Goal: Information Seeking & Learning: Check status

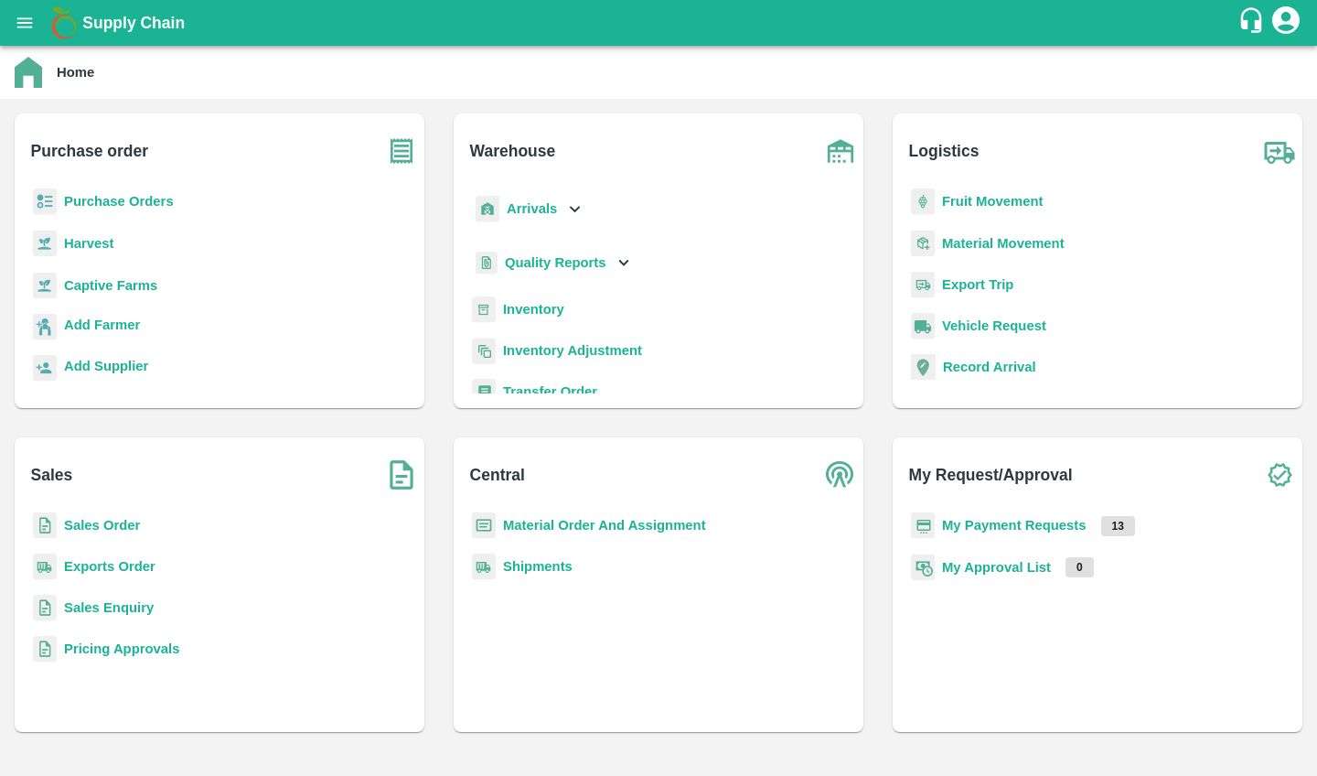
click at [115, 295] on p "Captive Farms" at bounding box center [110, 285] width 93 height 20
click at [121, 279] on b "Captive Farms" at bounding box center [110, 285] width 93 height 15
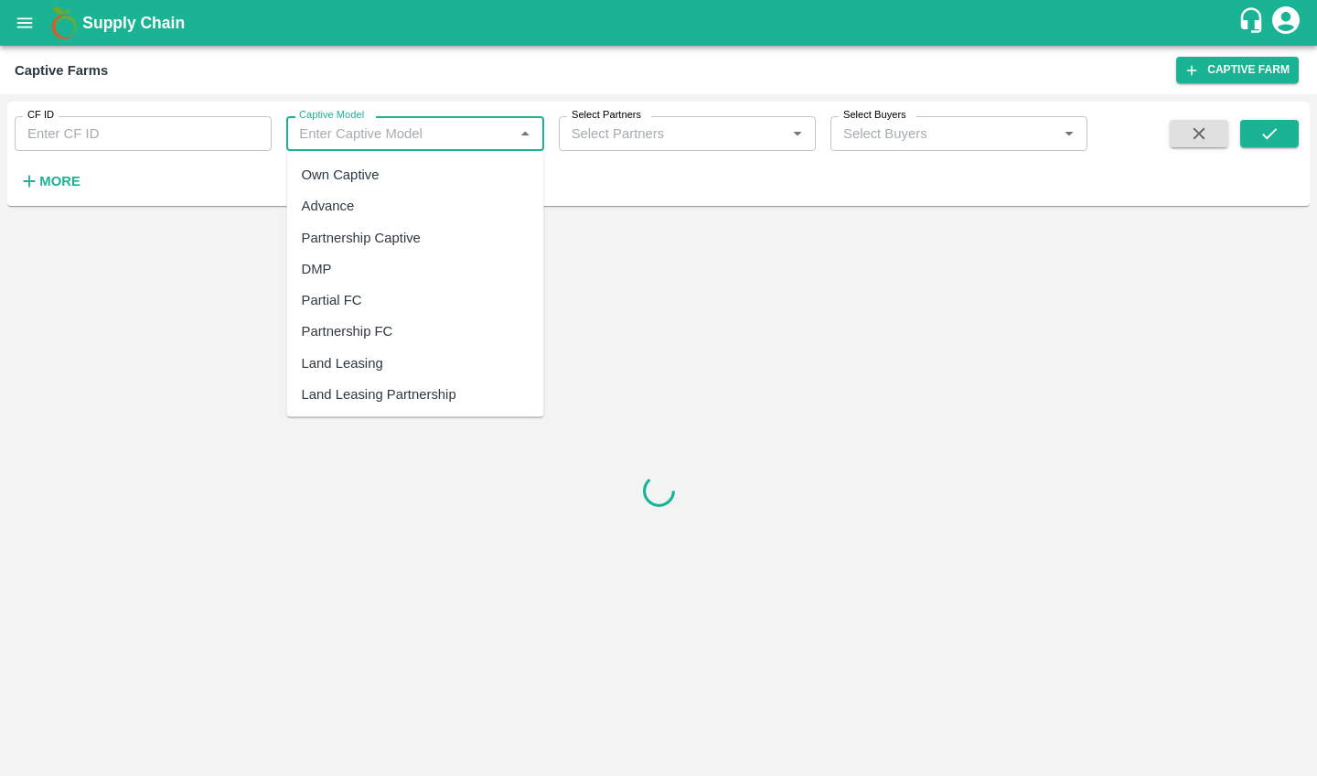
click at [379, 128] on input "Captive Model" at bounding box center [400, 134] width 216 height 24
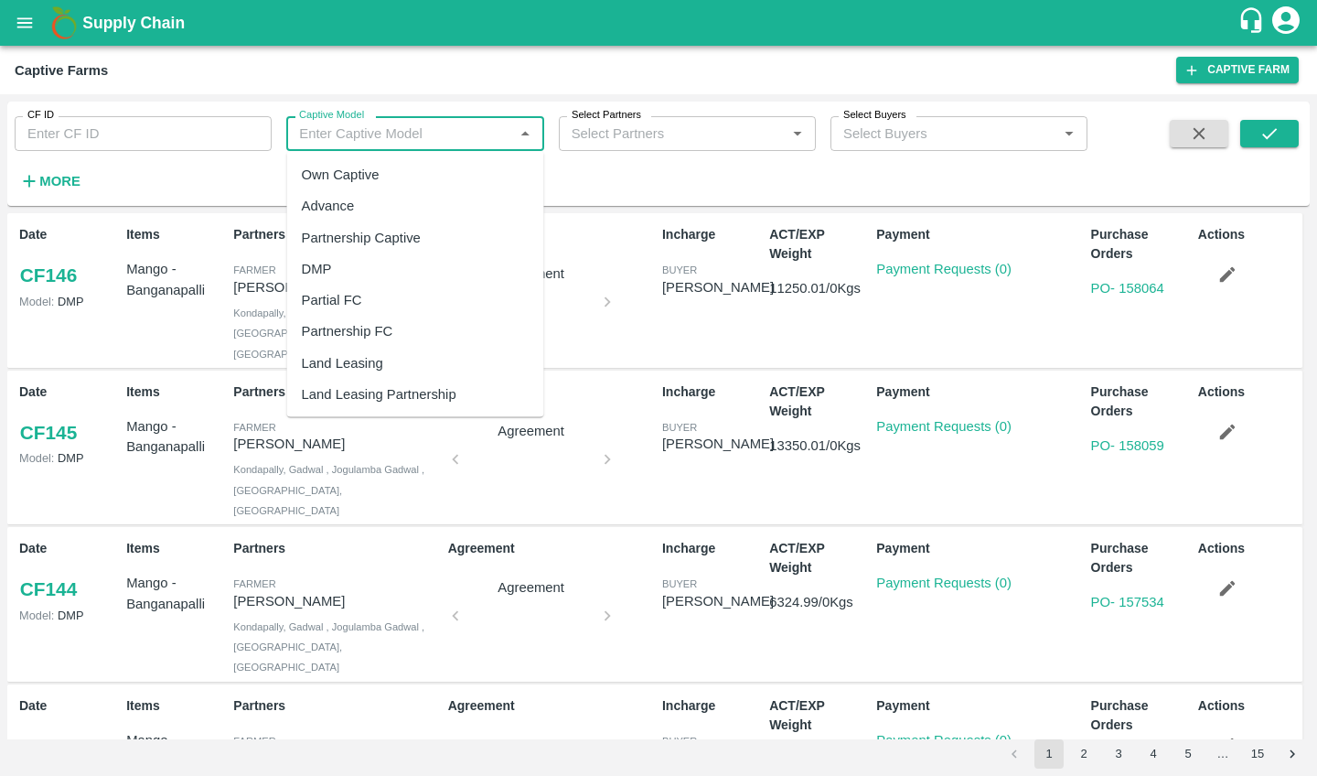
click at [376, 173] on div "Own Captive" at bounding box center [341, 175] width 78 height 20
type input "Own Captive"
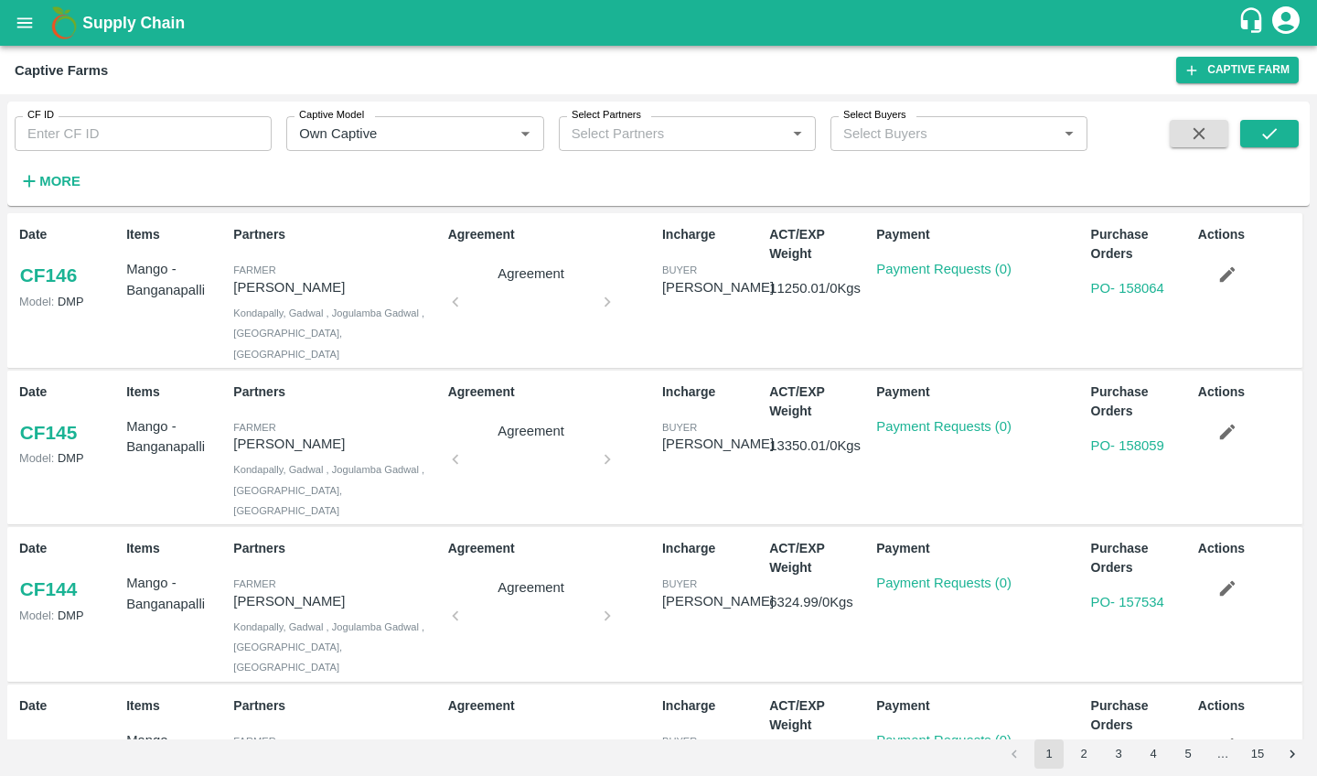
click at [1306, 134] on div "CF ID CF ID Captive Model Captive Model   * Select Partners Select Partners   *…" at bounding box center [658, 154] width 1303 height 90
click at [1271, 134] on icon "submit" at bounding box center [1270, 133] width 15 height 11
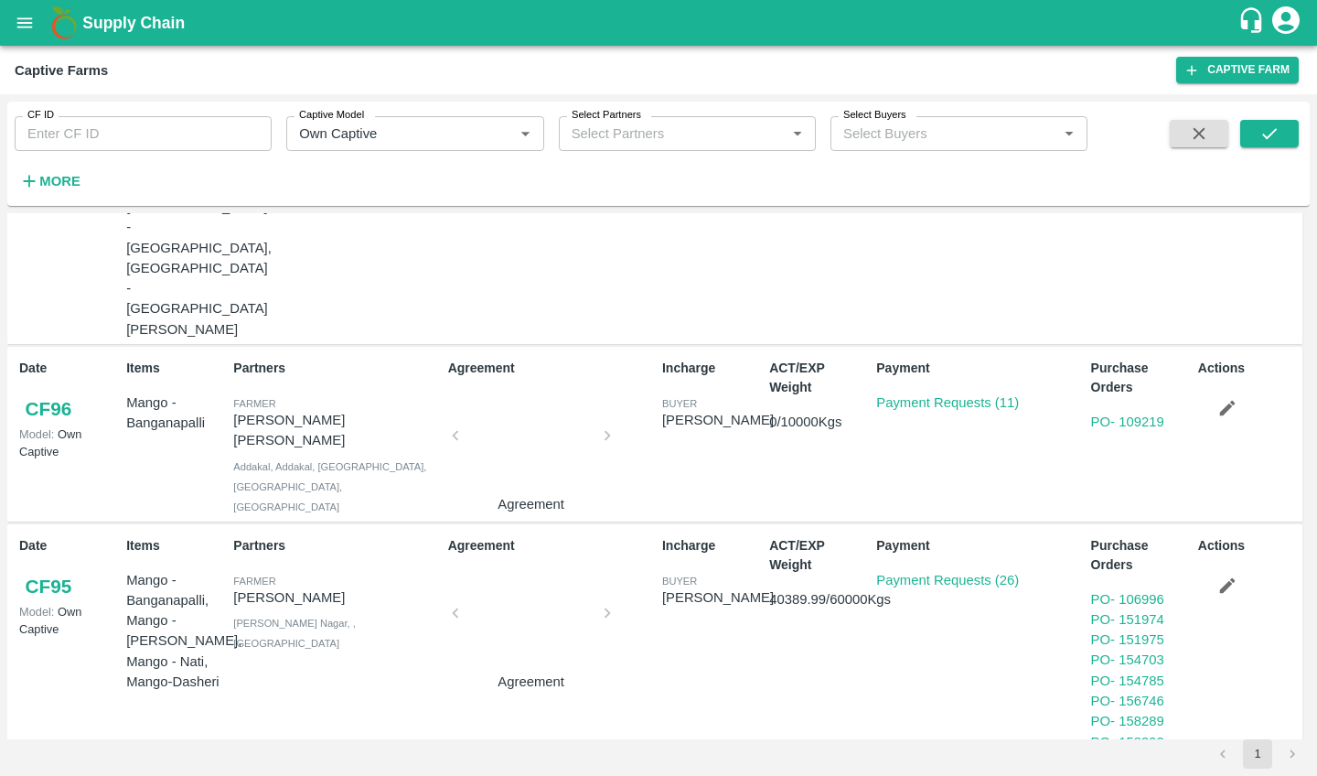
scroll to position [706, 0]
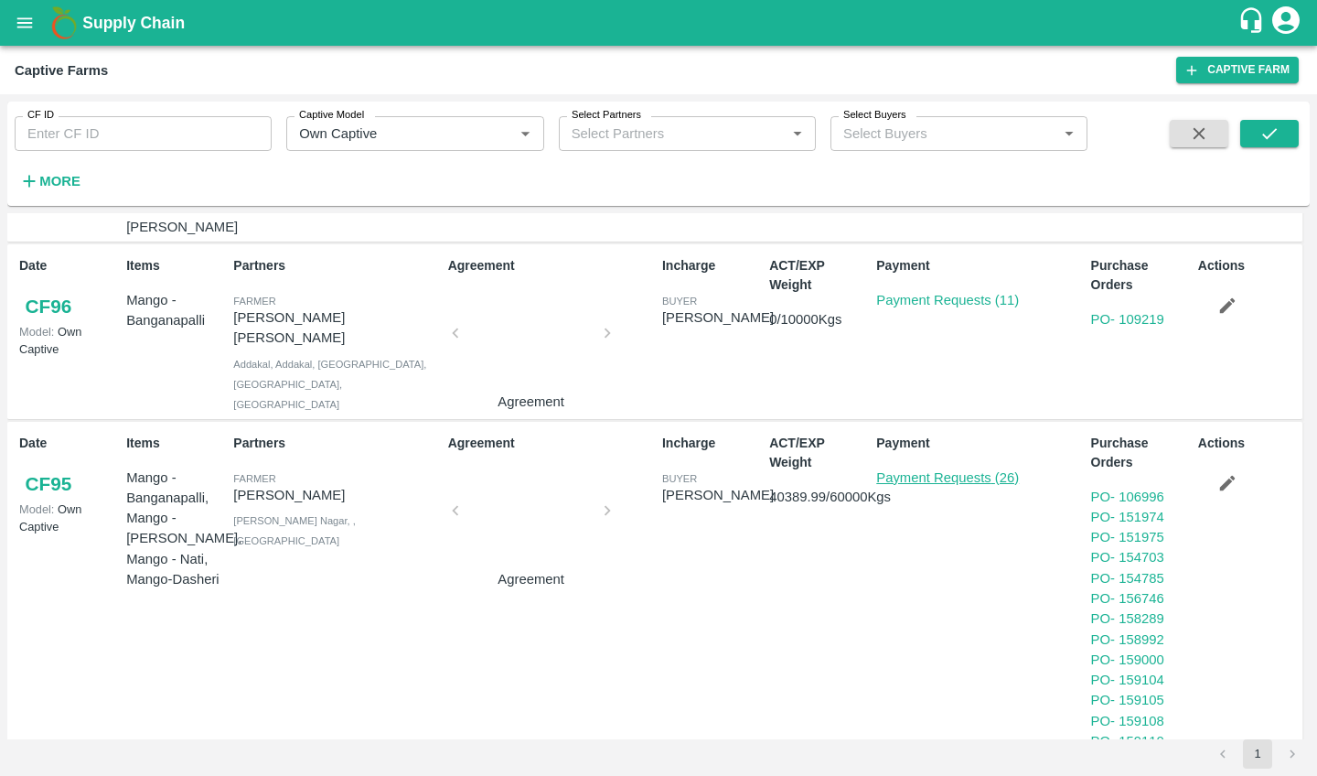
click at [919, 470] on link "Payment Requests (26)" at bounding box center [947, 477] width 143 height 15
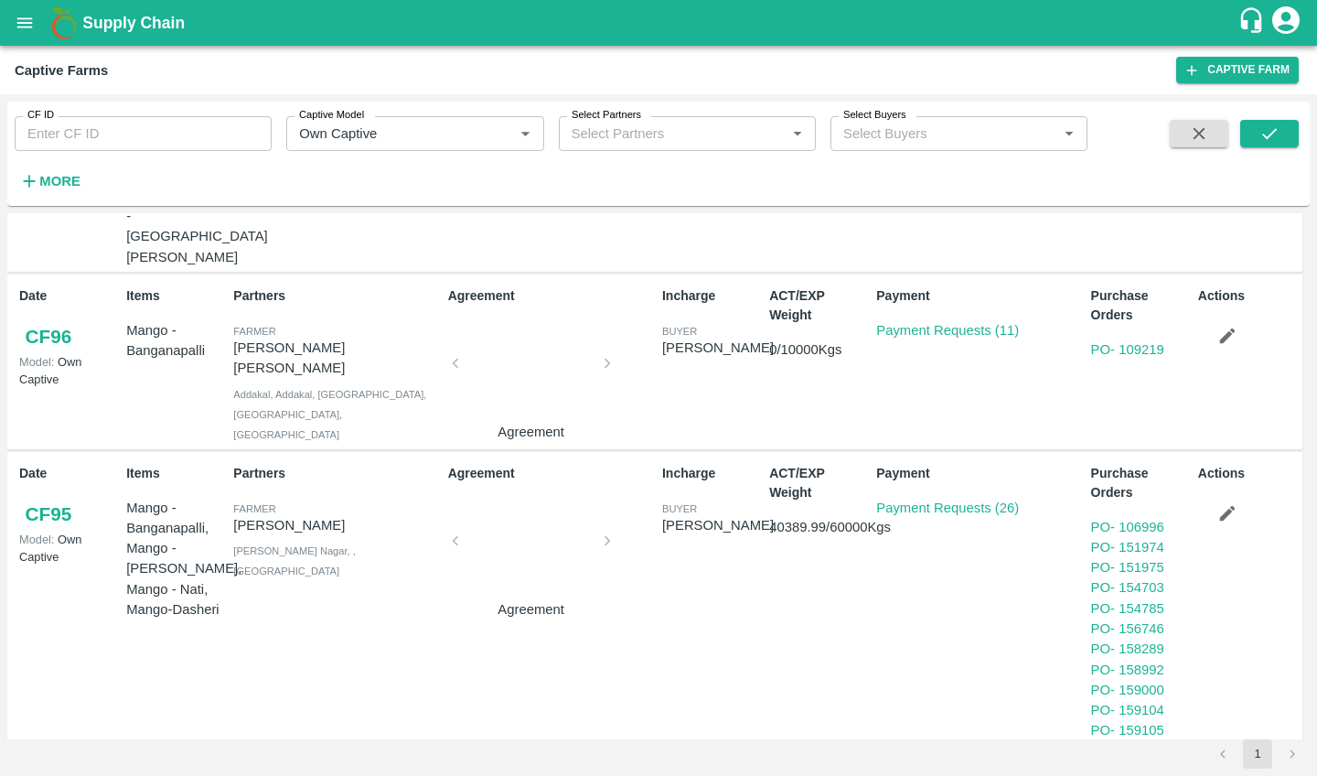
scroll to position [630, 0]
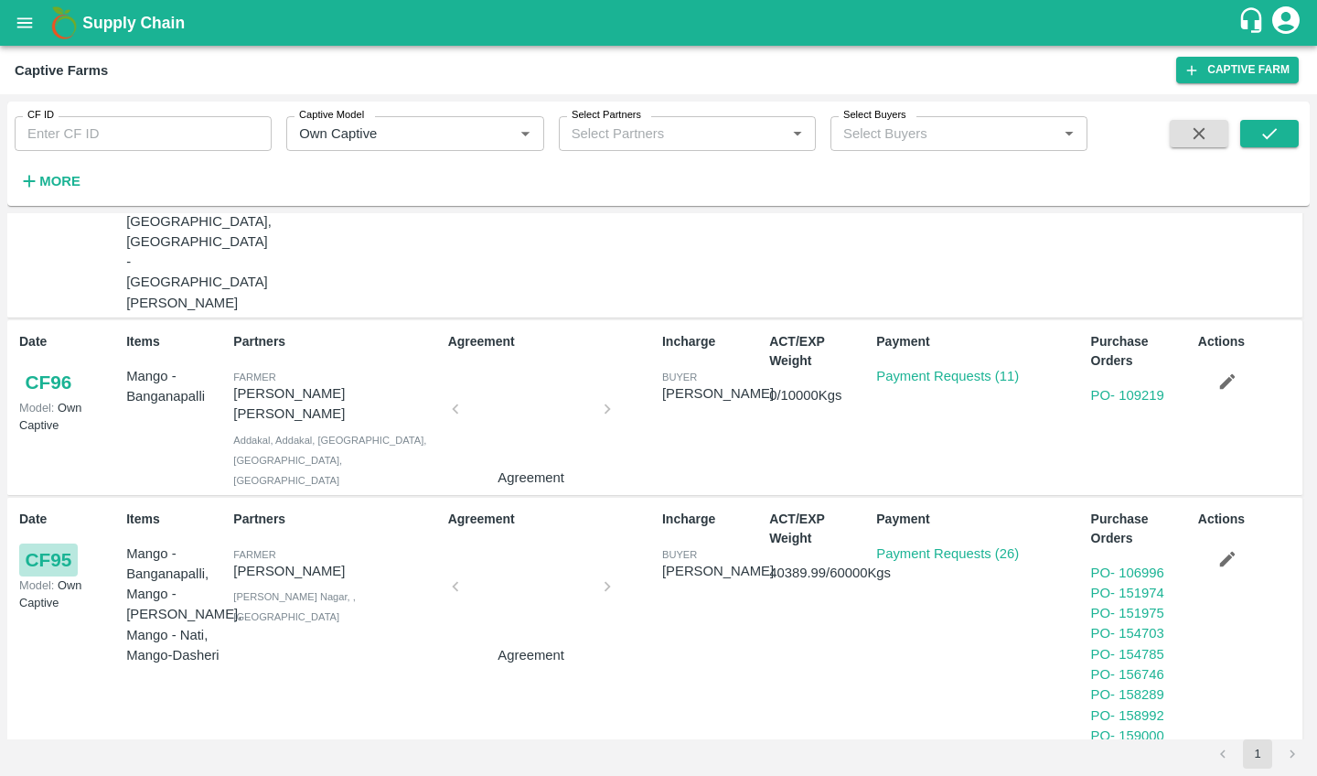
click at [59, 543] on link "CF 95" at bounding box center [48, 559] width 59 height 33
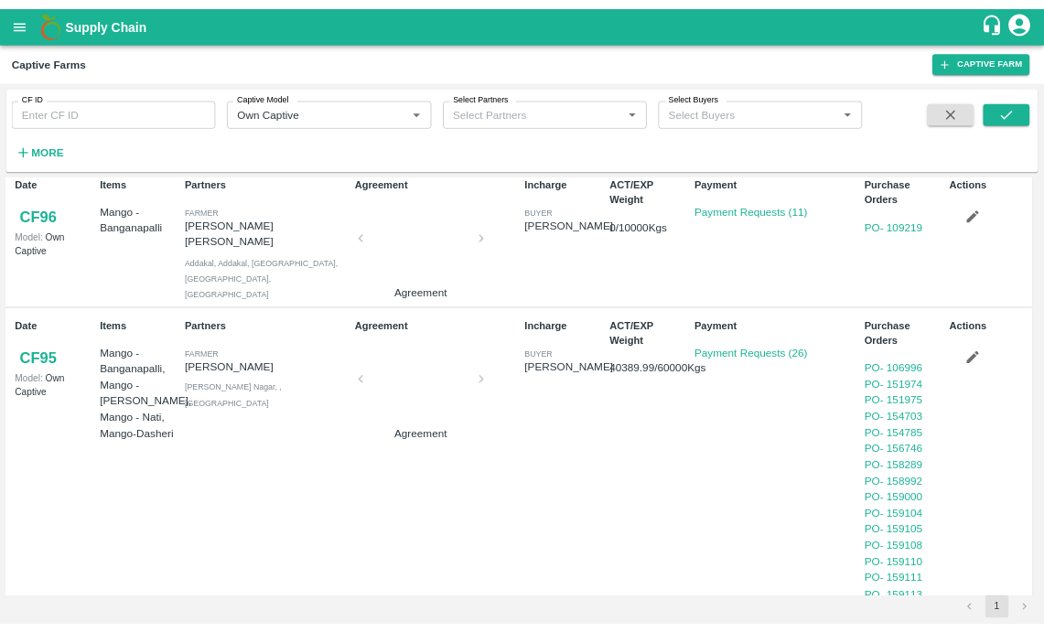
scroll to position [778, 0]
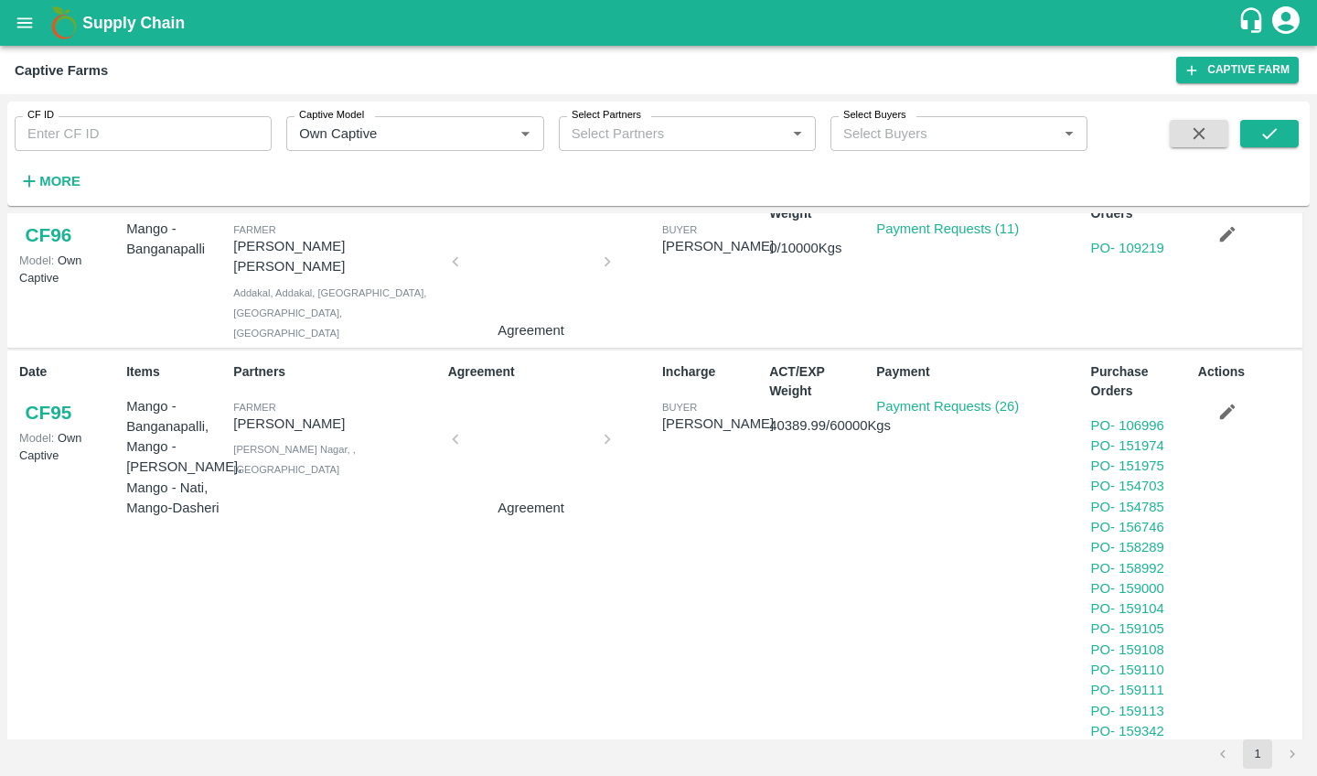
click at [42, 396] on link "CF 95" at bounding box center [48, 412] width 59 height 33
click at [16, 355] on div "Date CF 95 Model: Own Captive" at bounding box center [65, 568] width 107 height 427
click at [42, 396] on link "CF 95" at bounding box center [48, 412] width 59 height 33
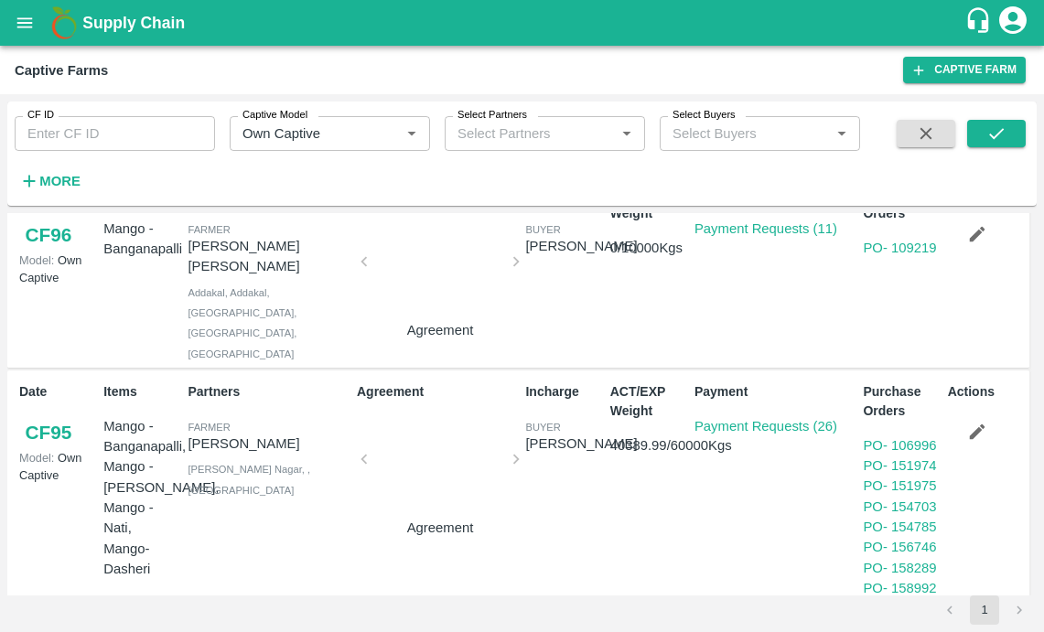
scroll to position [1084, 0]
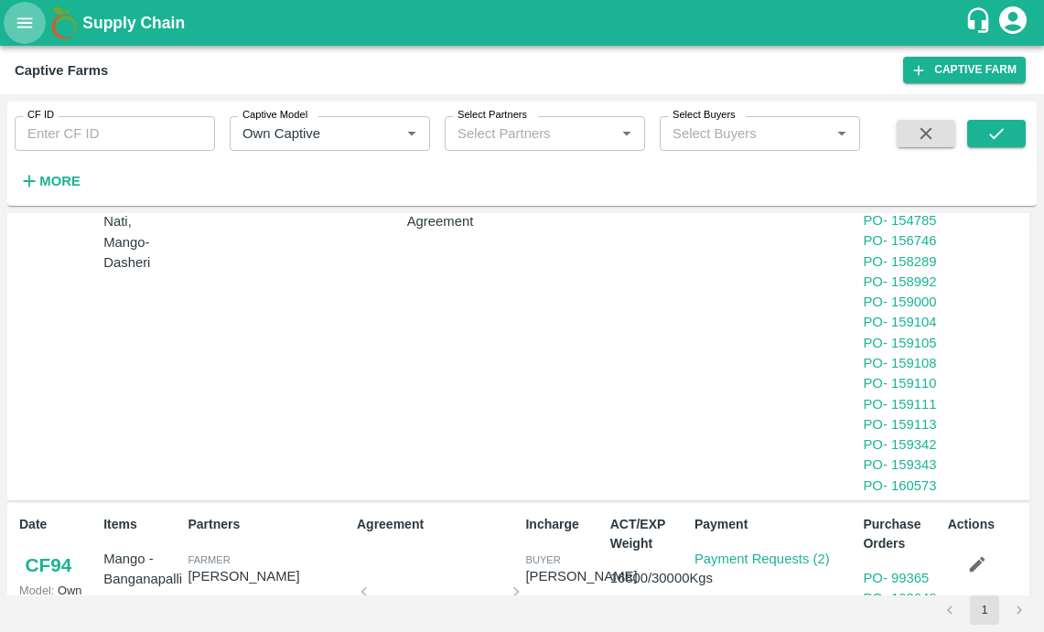
click at [20, 21] on icon "open drawer" at bounding box center [25, 23] width 20 height 20
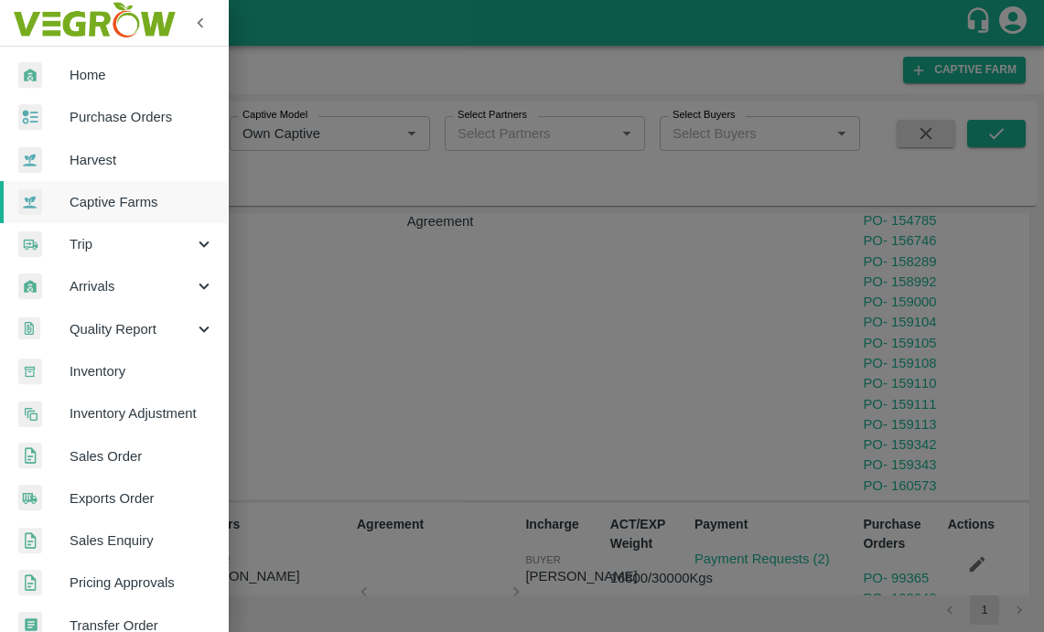
click at [321, 202] on div at bounding box center [522, 316] width 1044 height 632
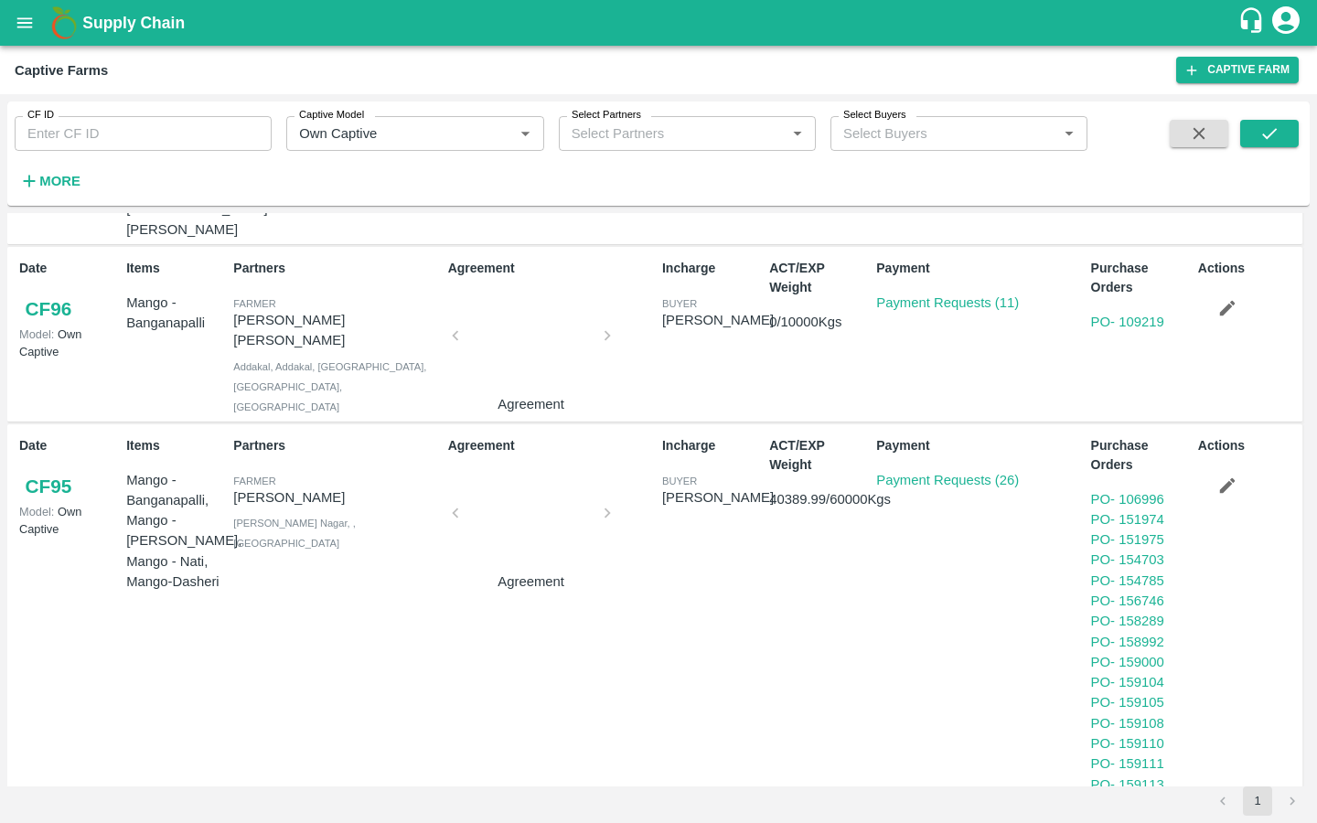
scroll to position [755, 0]
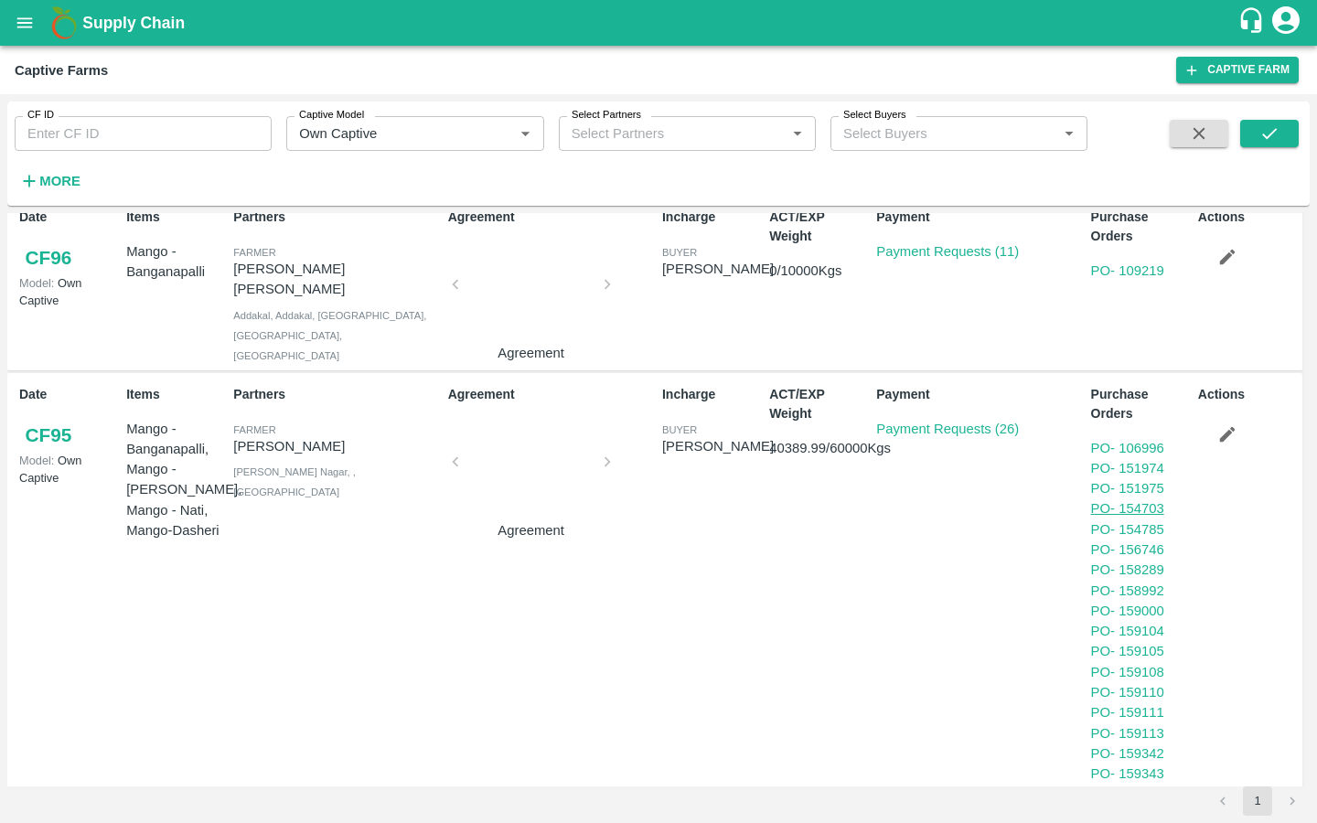
click at [1121, 501] on link "PO - 154703" at bounding box center [1127, 508] width 73 height 15
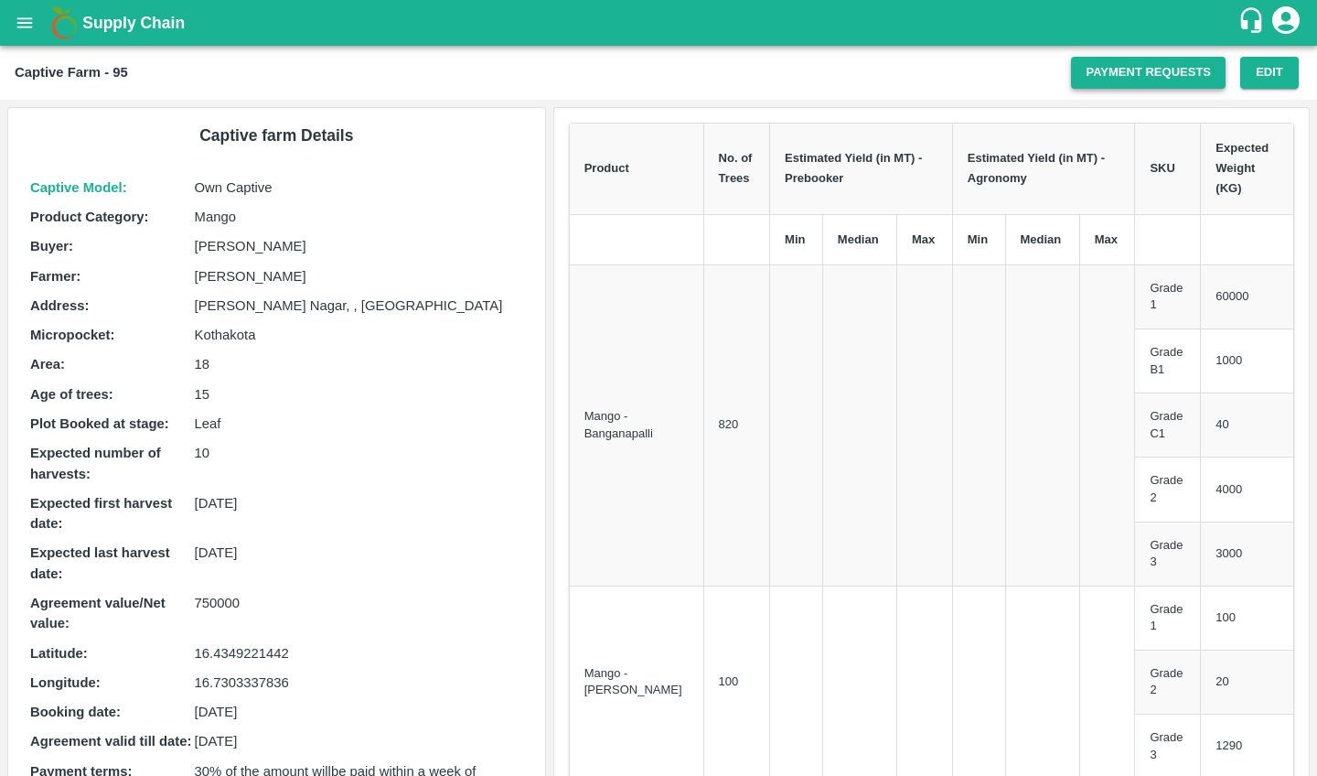
click at [1084, 62] on link "Payment Requests" at bounding box center [1148, 73] width 155 height 32
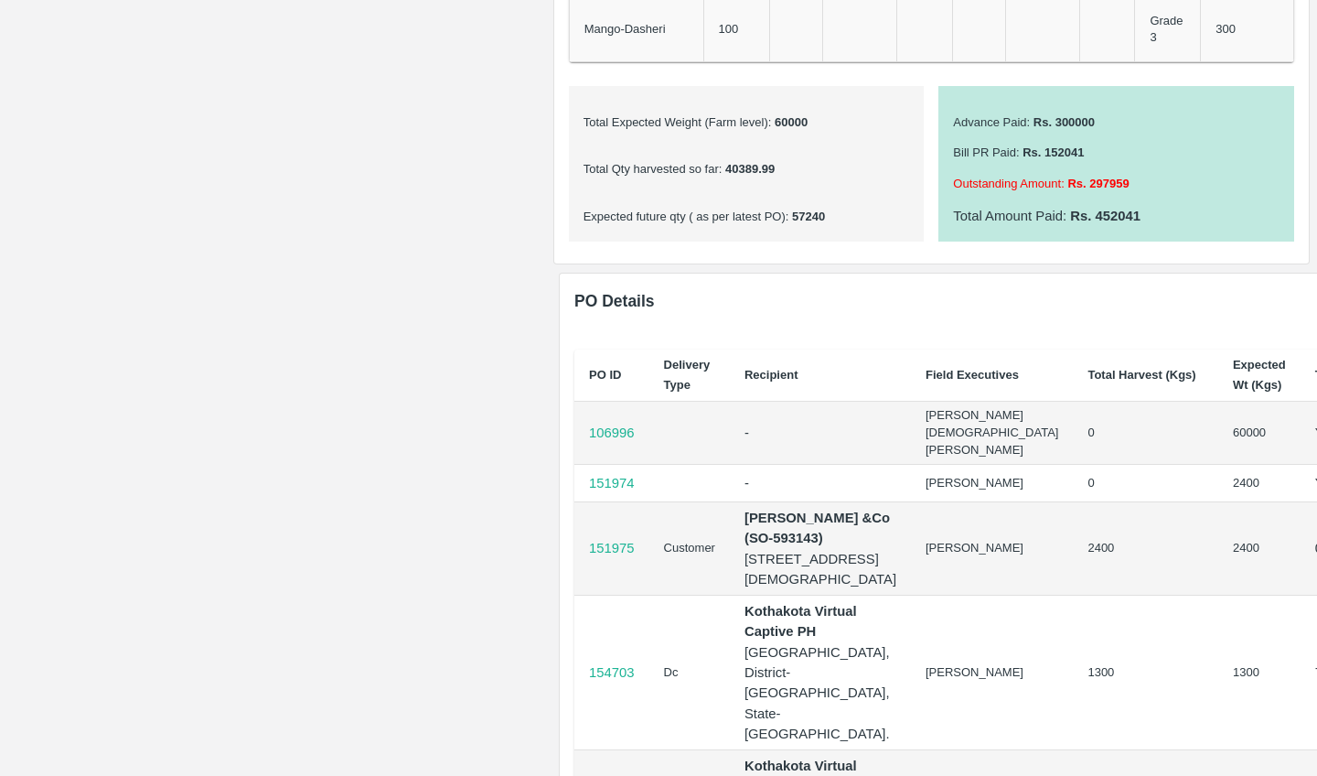
scroll to position [1098, 0]
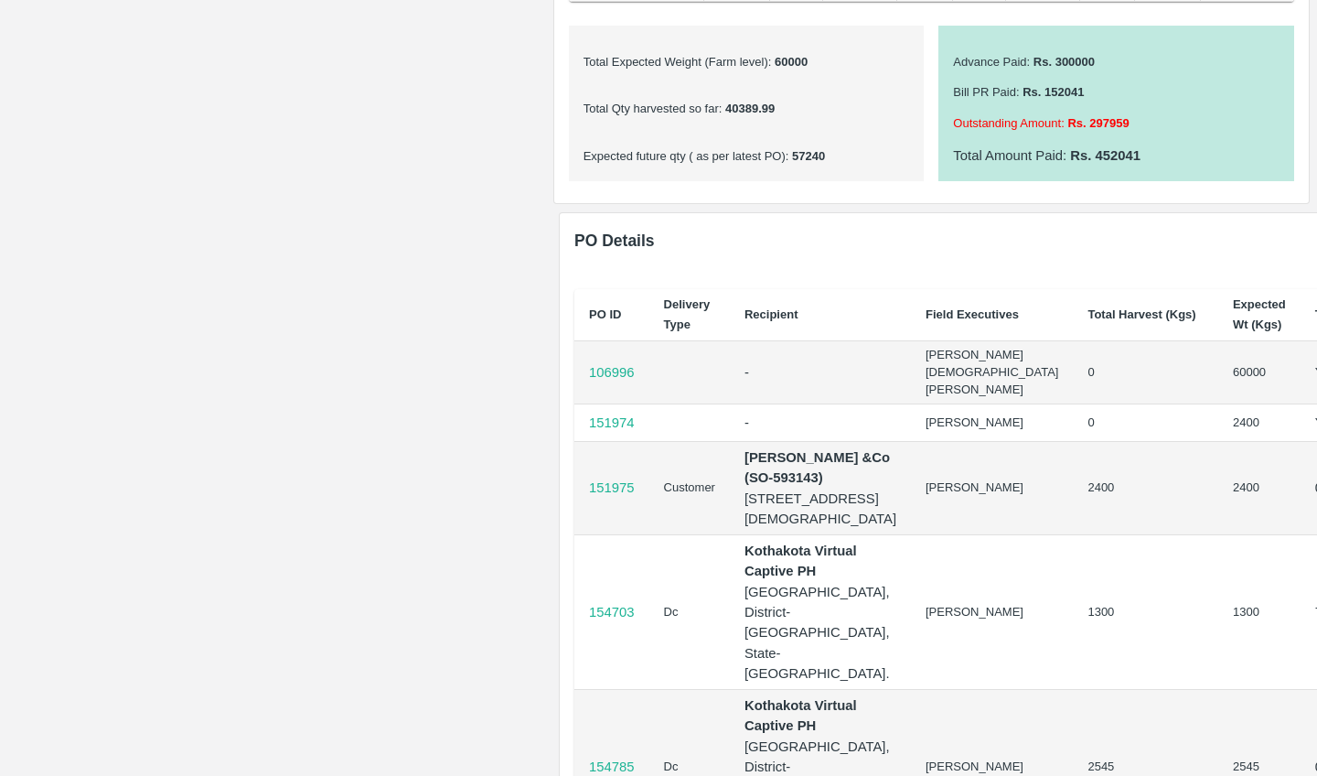
click at [614, 362] on p "106996" at bounding box center [612, 372] width 46 height 20
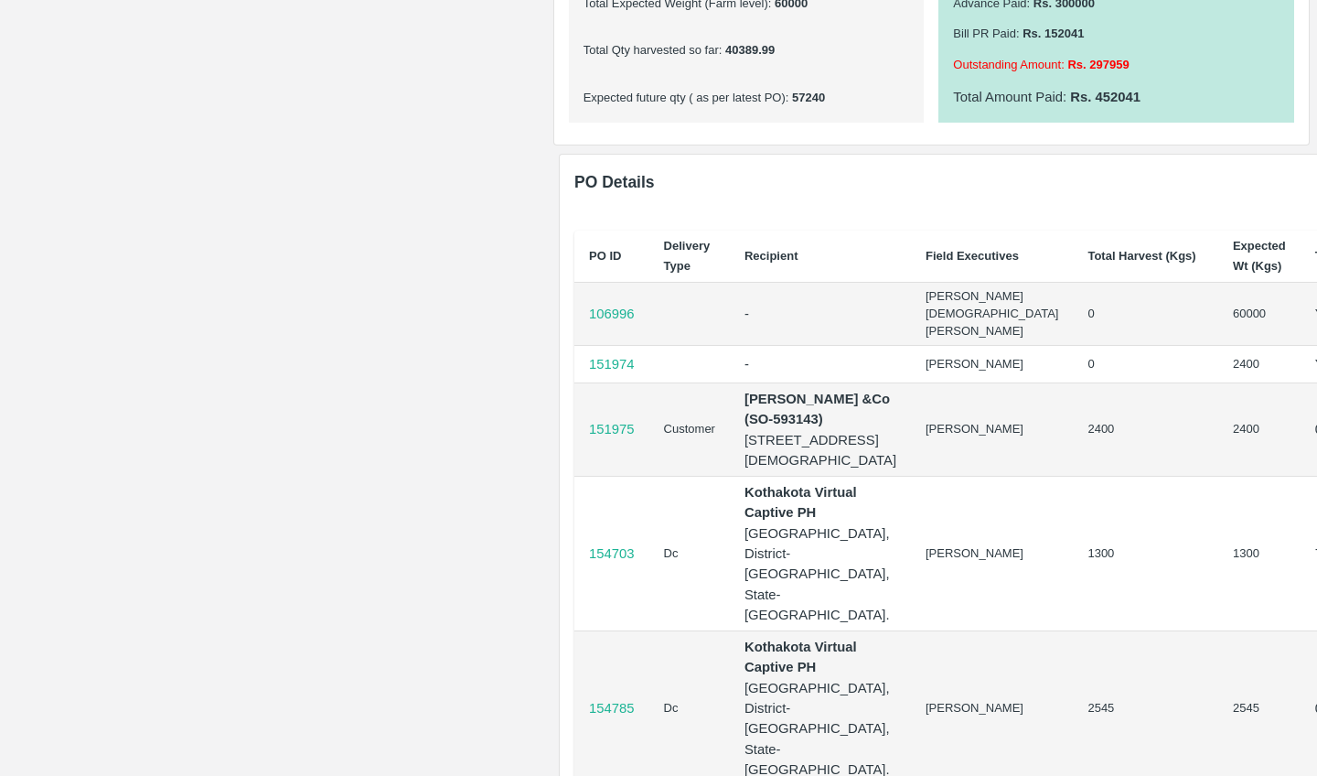
scroll to position [1233, 0]
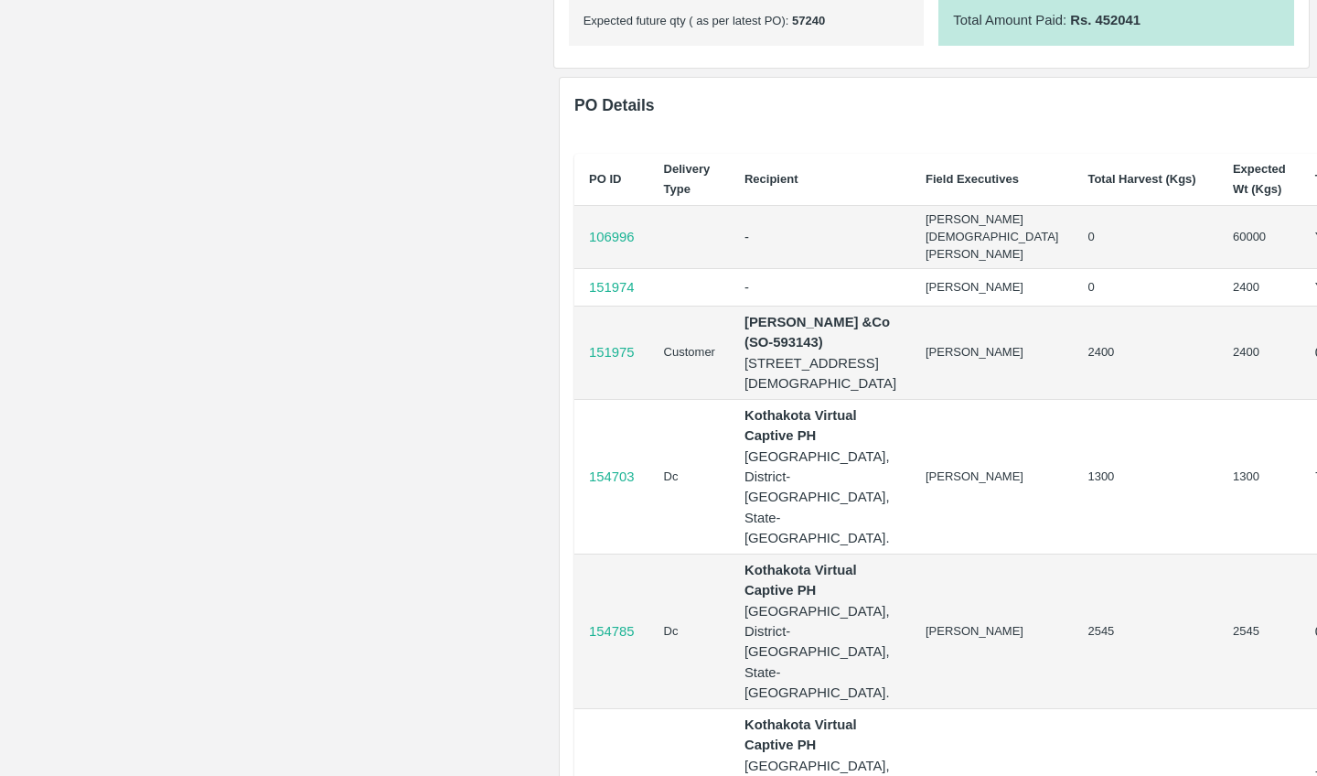
click at [613, 277] on p "151974" at bounding box center [612, 287] width 46 height 20
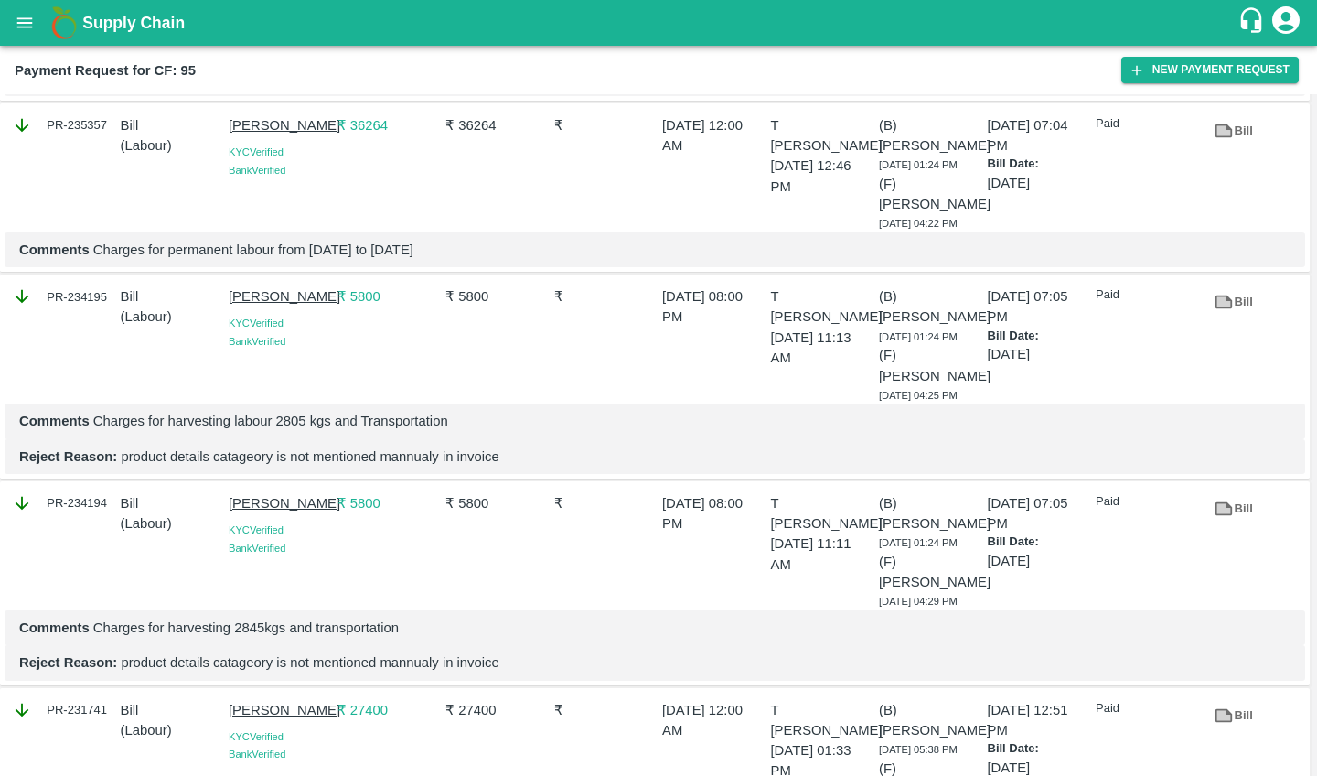
scroll to position [732, 0]
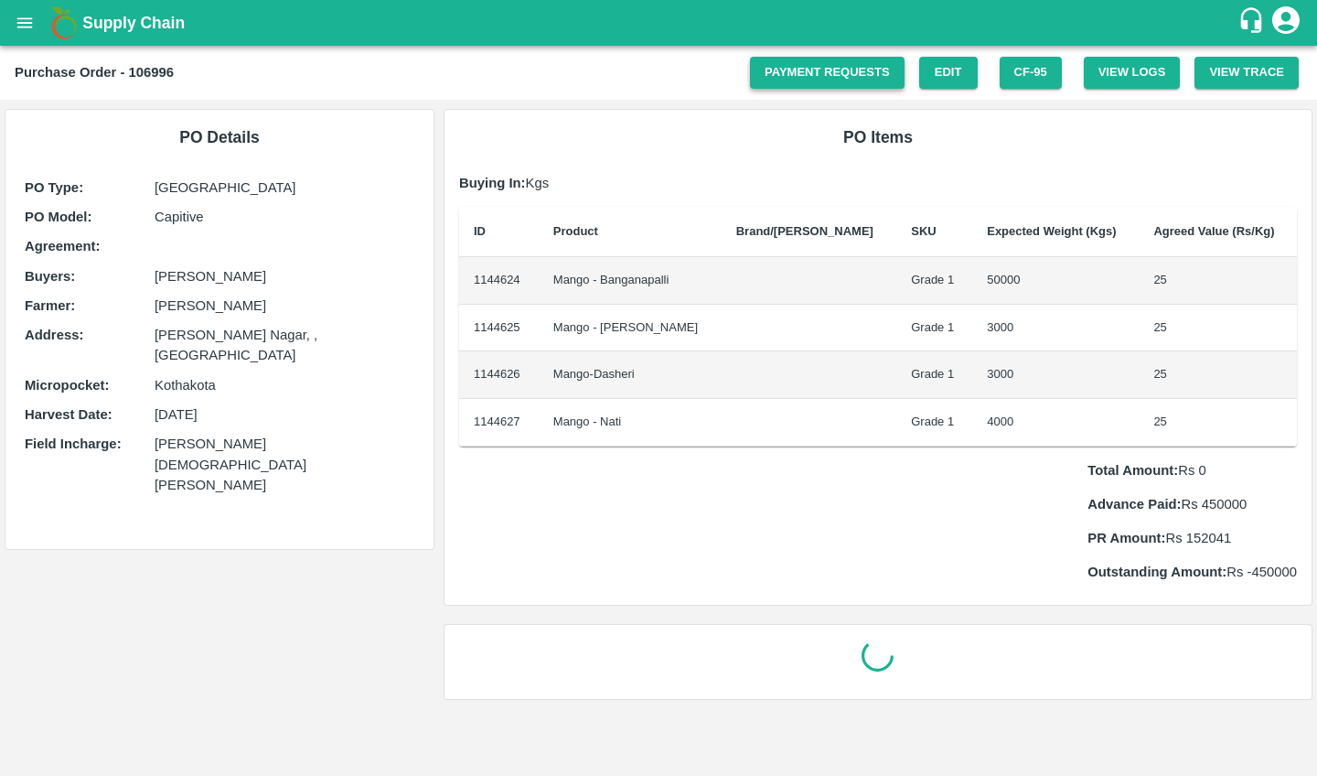
click at [819, 73] on link "Payment Requests" at bounding box center [827, 73] width 155 height 32
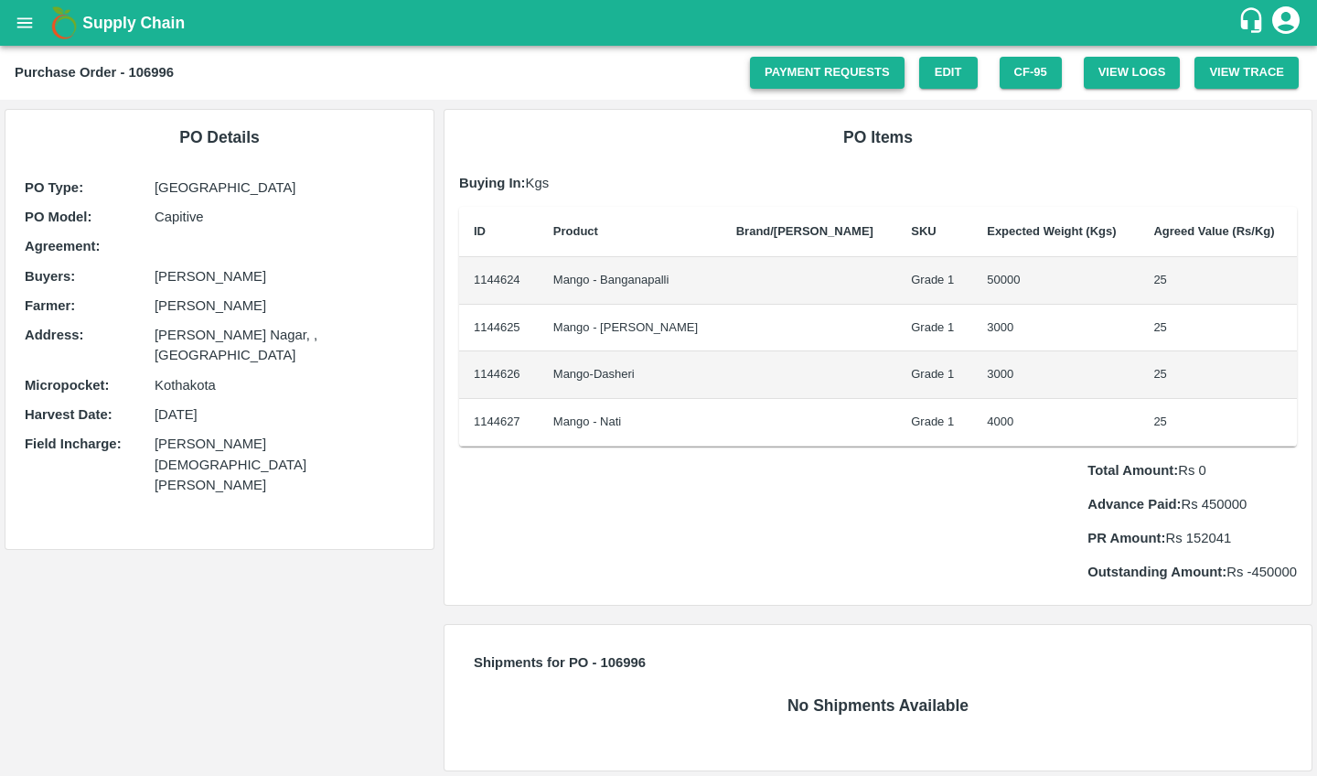
click at [866, 61] on link "Payment Requests" at bounding box center [827, 73] width 155 height 32
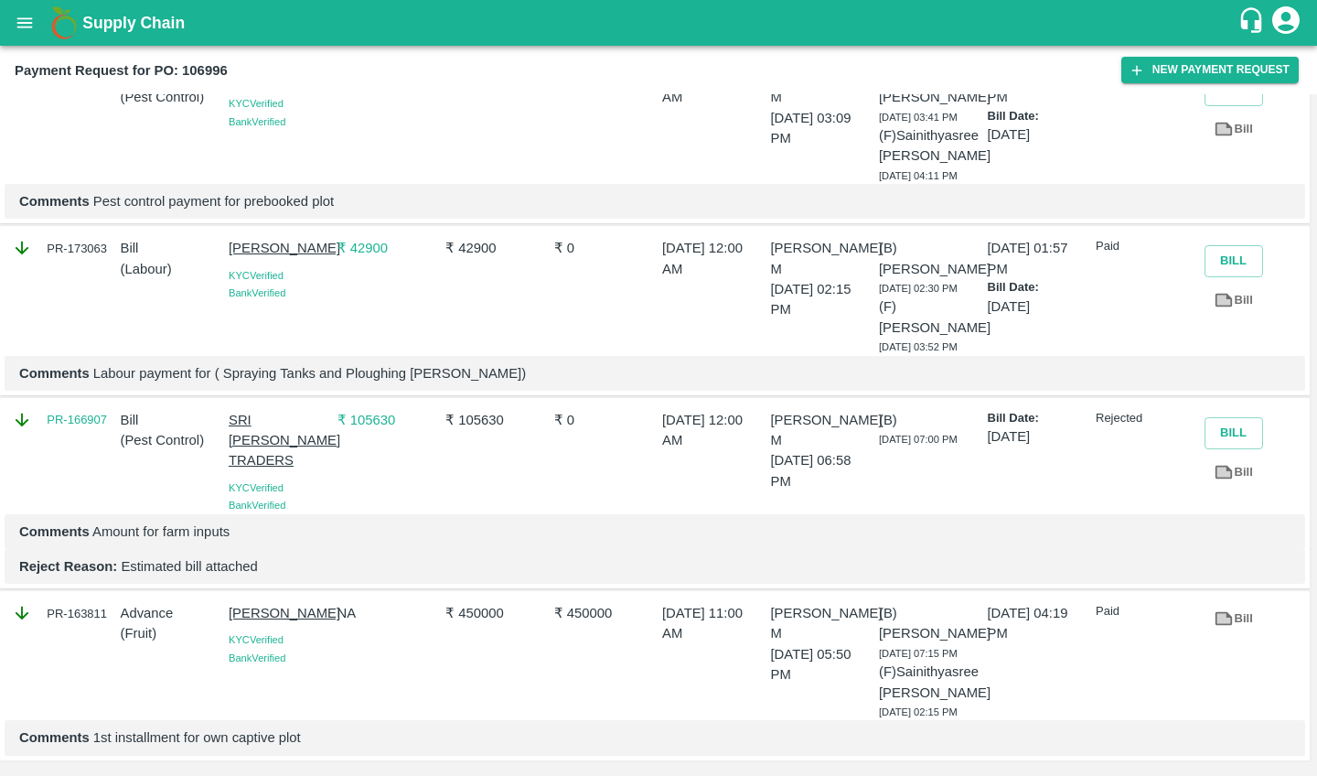
scroll to position [1617, 0]
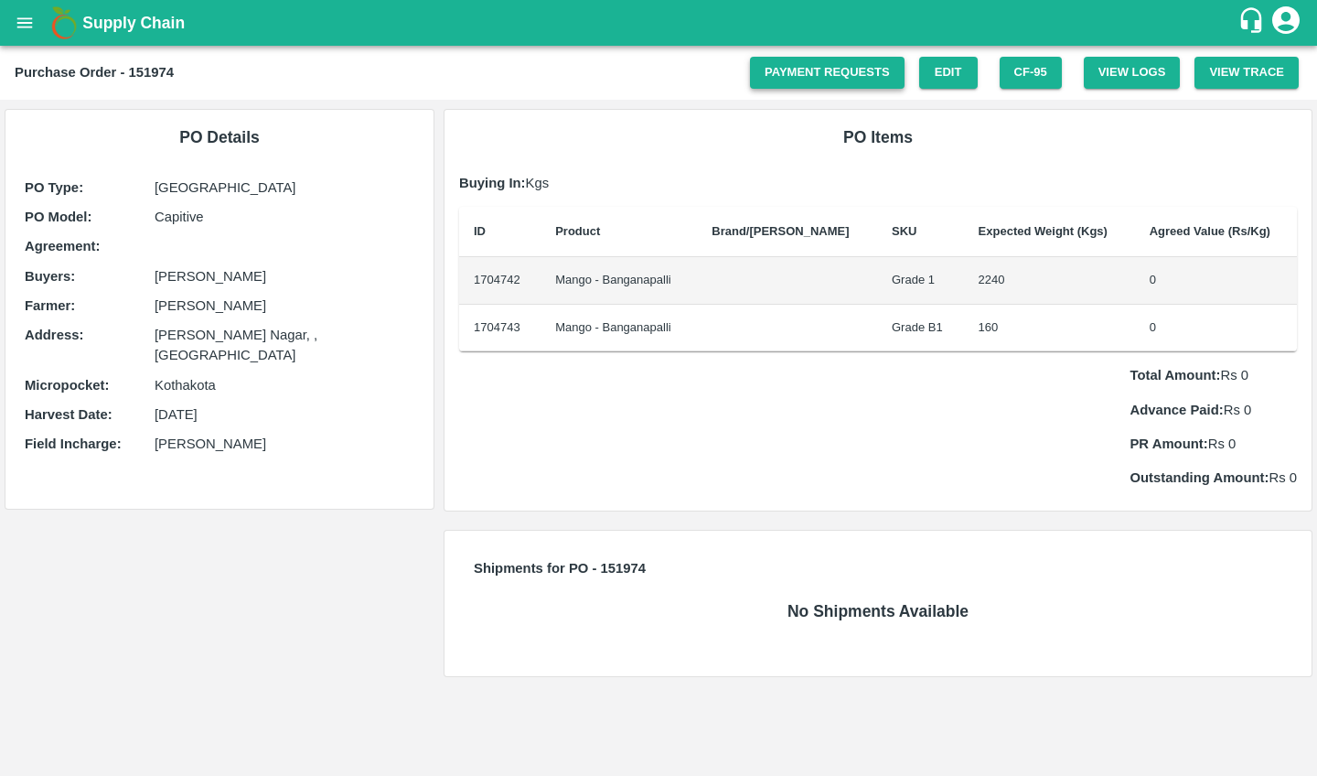
click at [828, 63] on link "Payment Requests" at bounding box center [827, 73] width 155 height 32
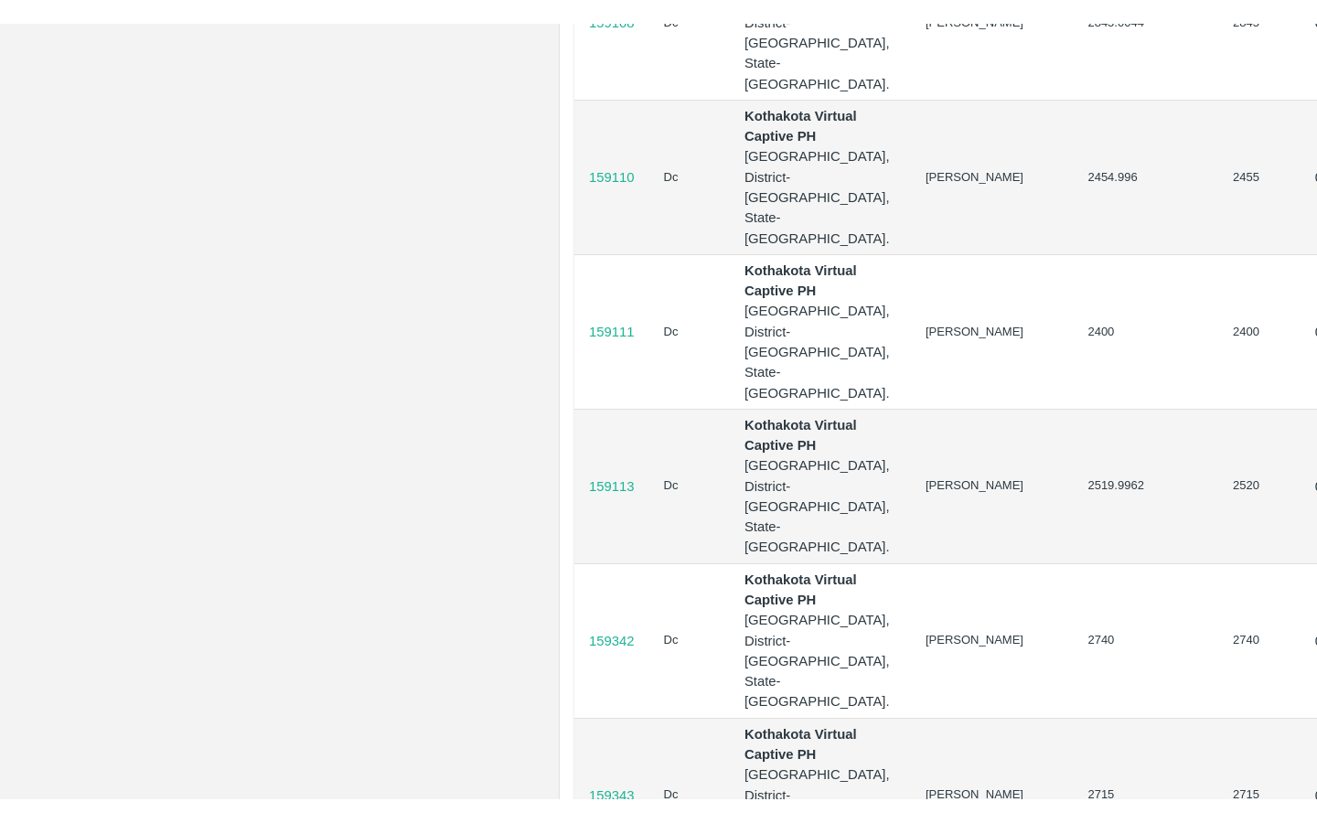
scroll to position [3681, 0]
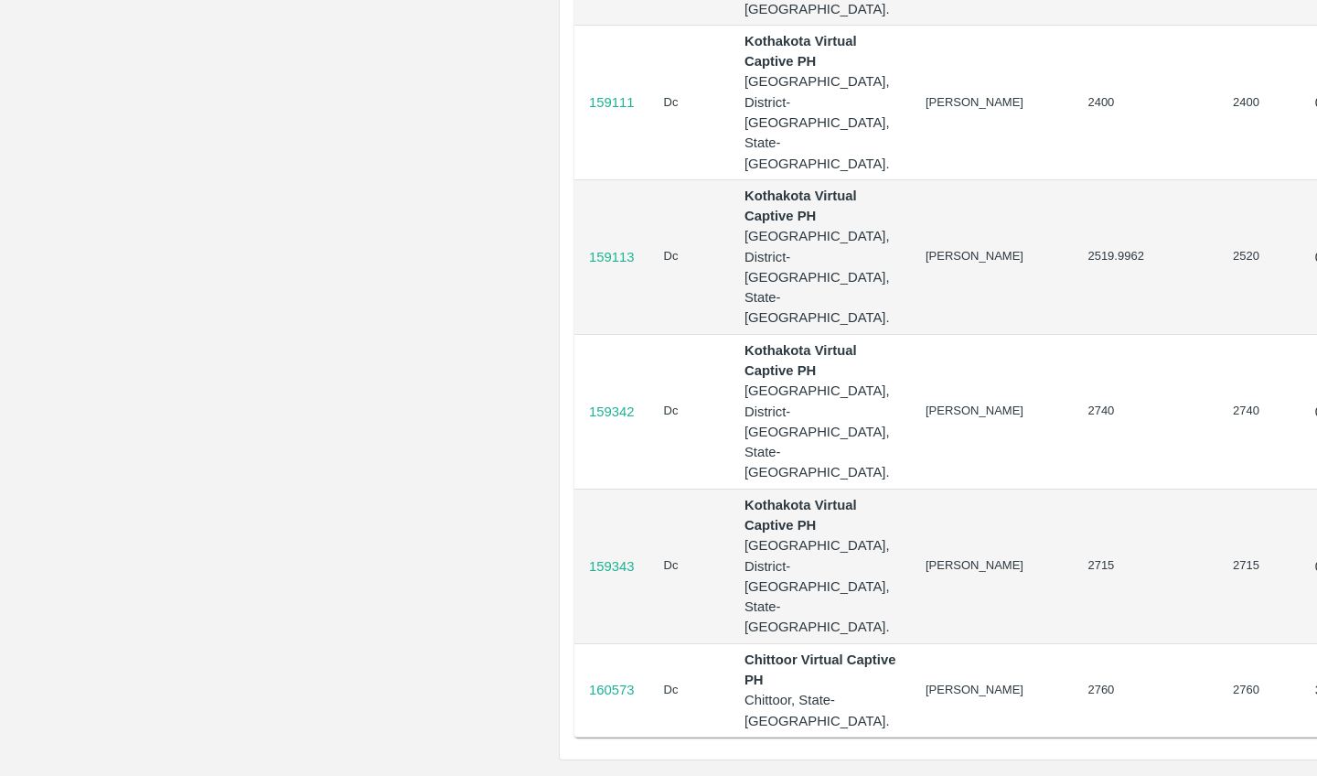
click at [618, 680] on p "160573" at bounding box center [612, 690] width 46 height 20
click at [617, 556] on p "159343" at bounding box center [612, 566] width 46 height 20
click at [622, 402] on p "159342" at bounding box center [612, 412] width 46 height 20
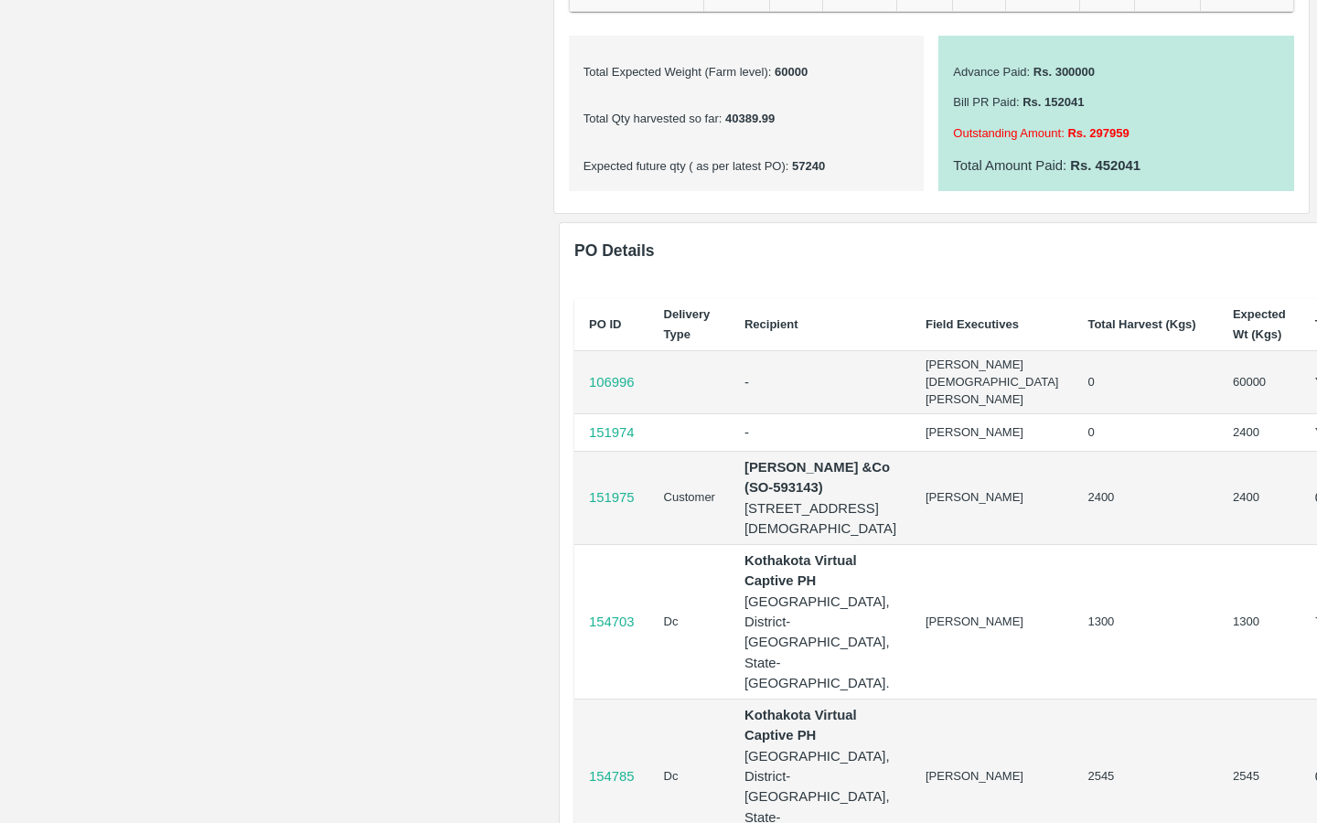
scroll to position [1263, 0]
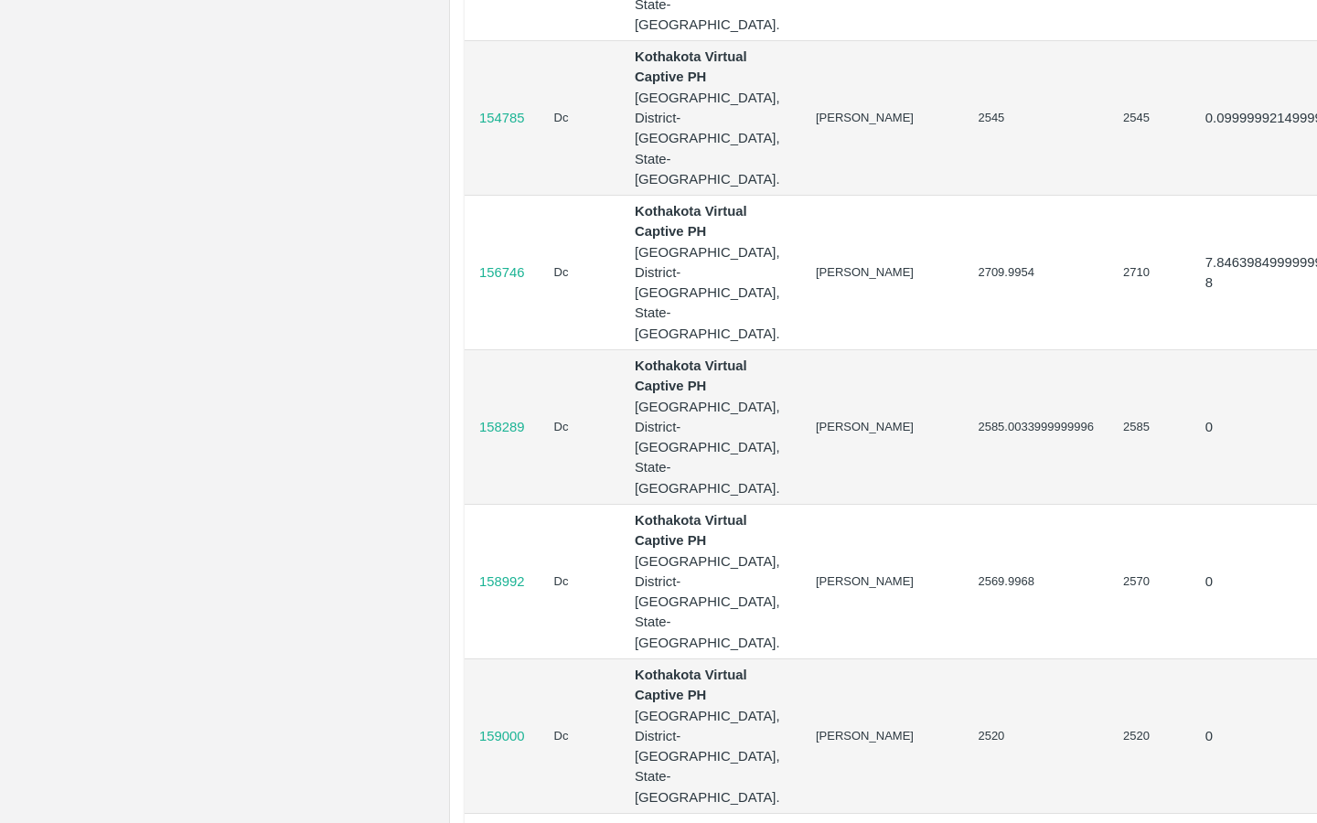
click at [801, 196] on td "[PERSON_NAME]" at bounding box center [882, 118] width 162 height 155
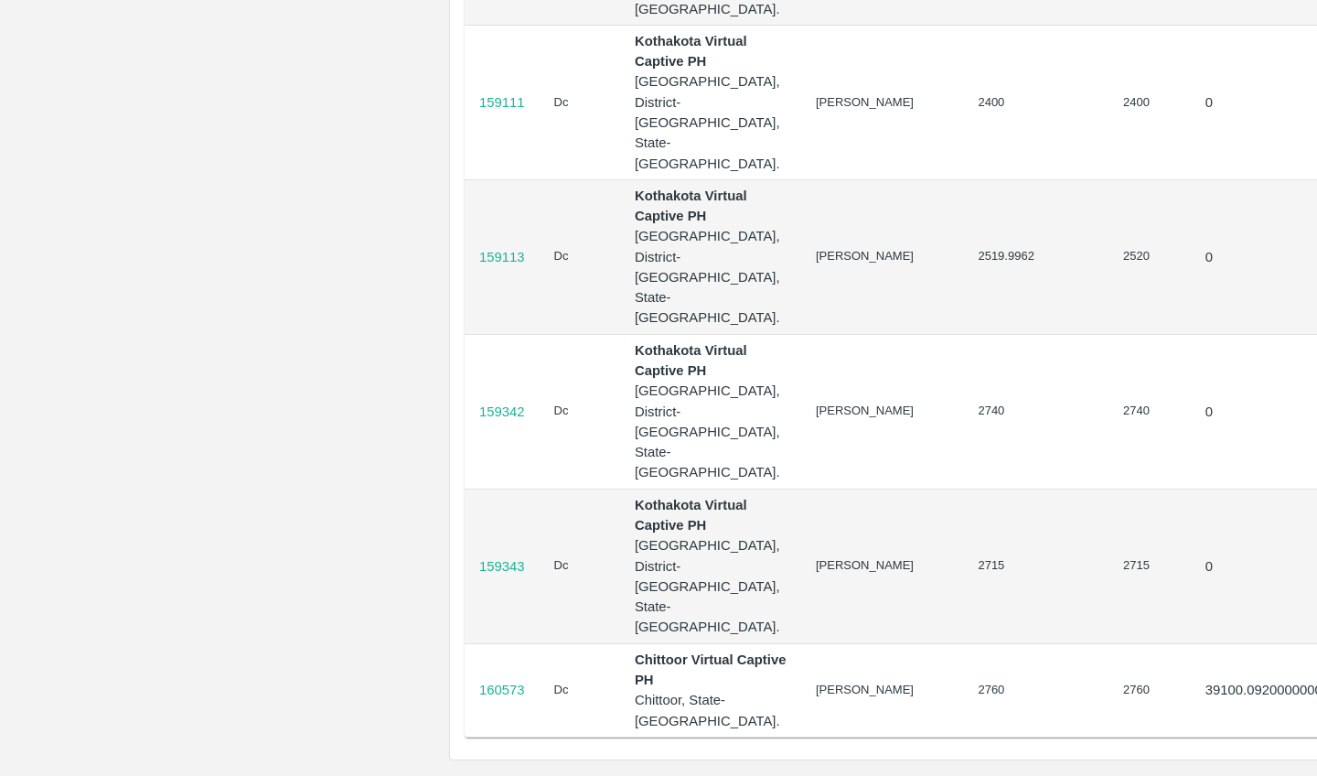
scroll to position [3681, 110]
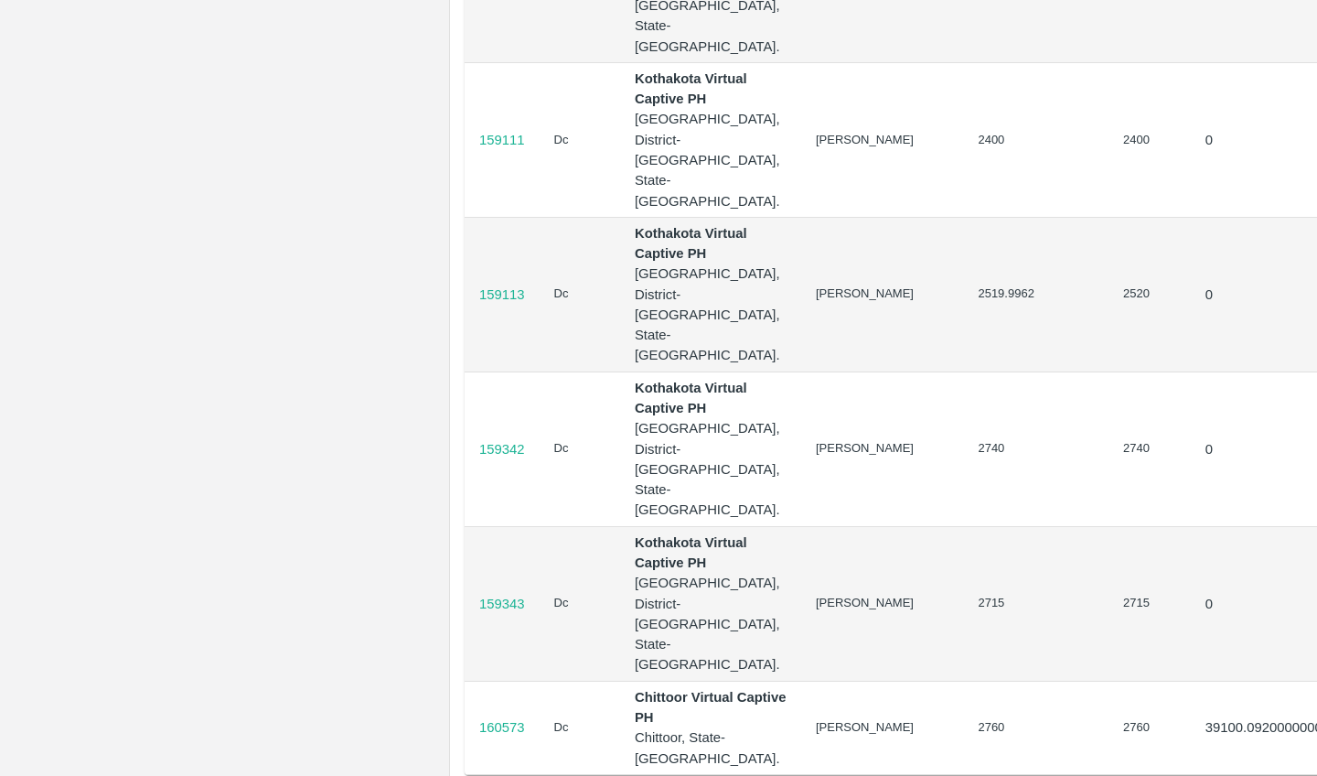
click at [963, 217] on td "2400" at bounding box center [1035, 139] width 145 height 155
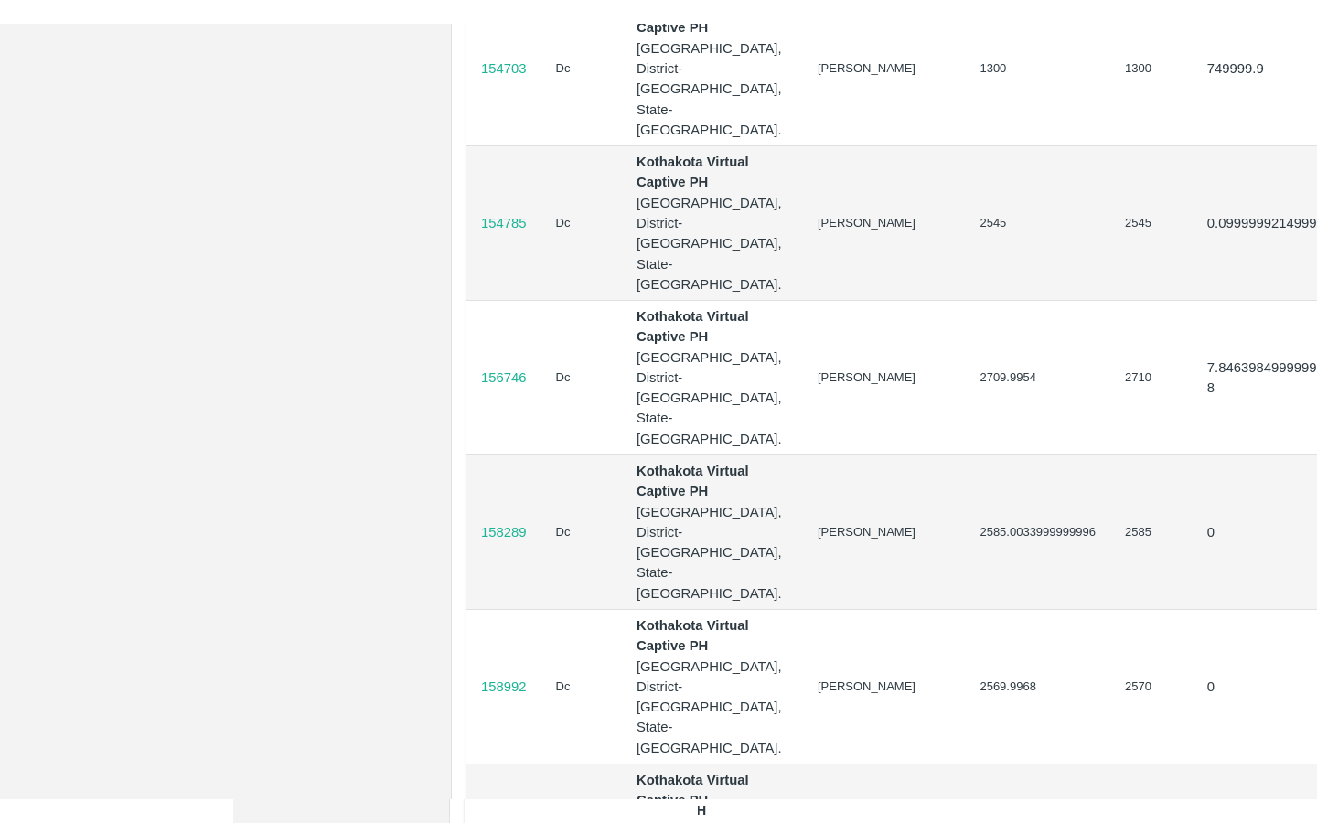
scroll to position [1663, 108]
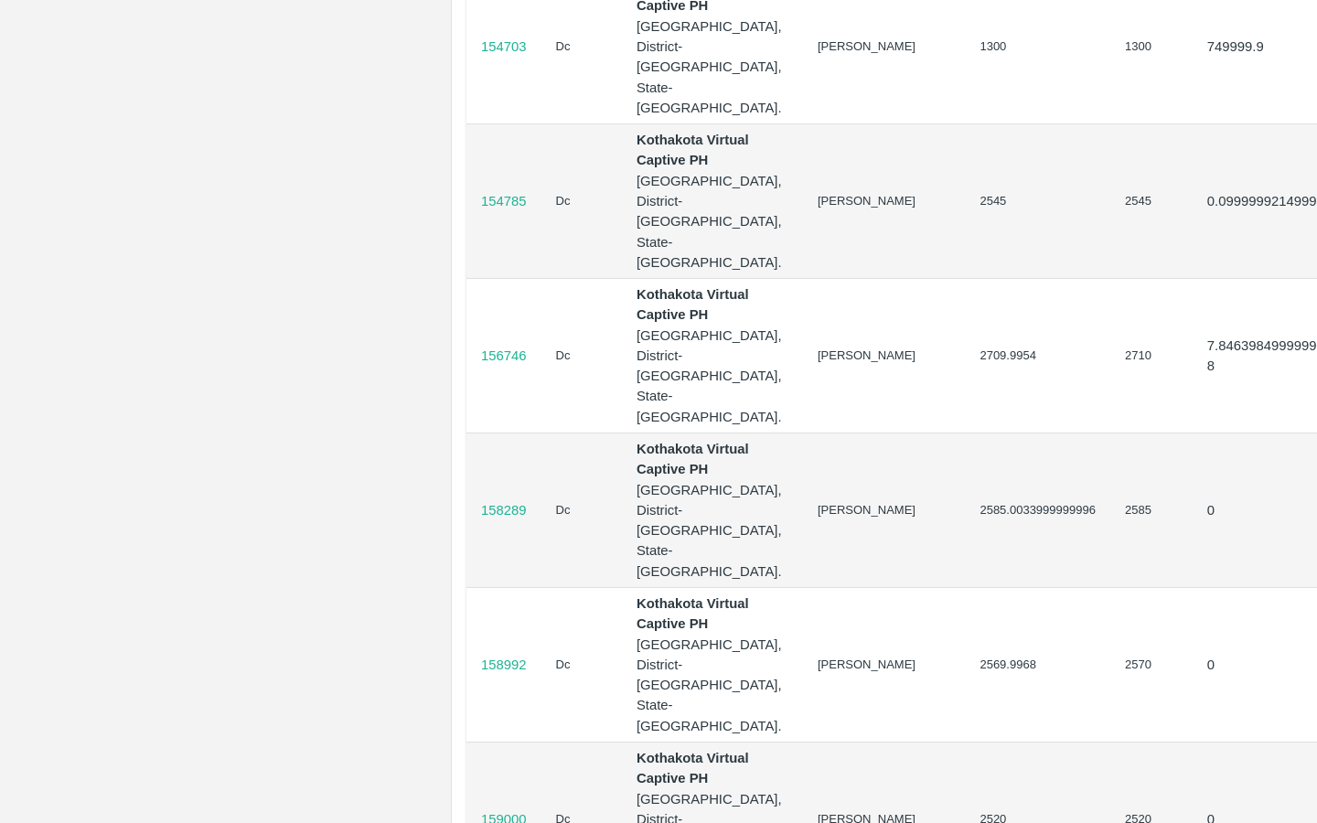
click at [521, 279] on td "154785" at bounding box center [504, 201] width 75 height 155
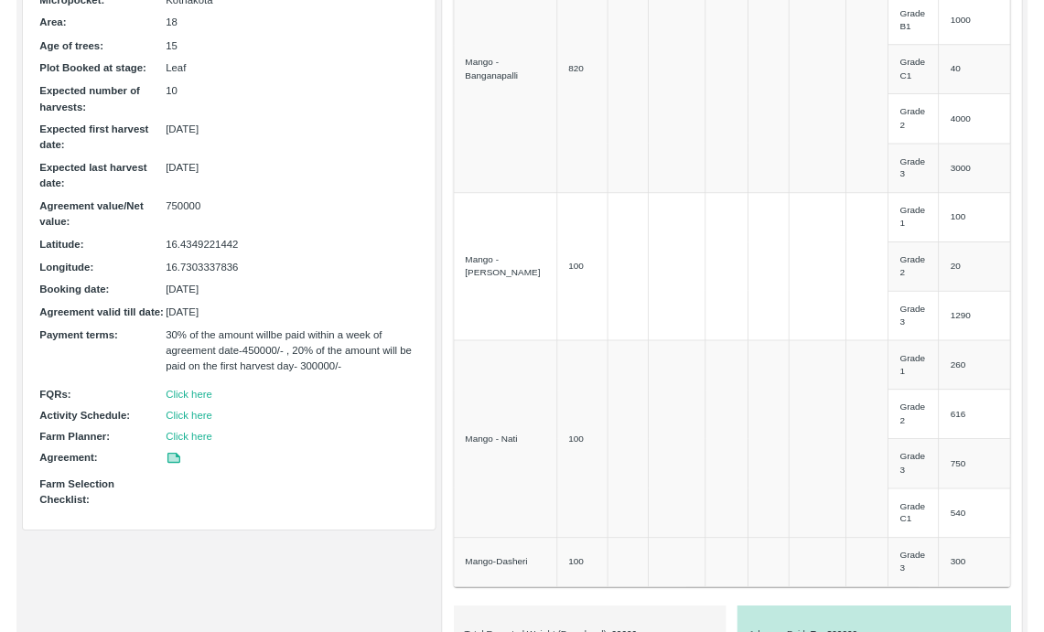
scroll to position [0, 0]
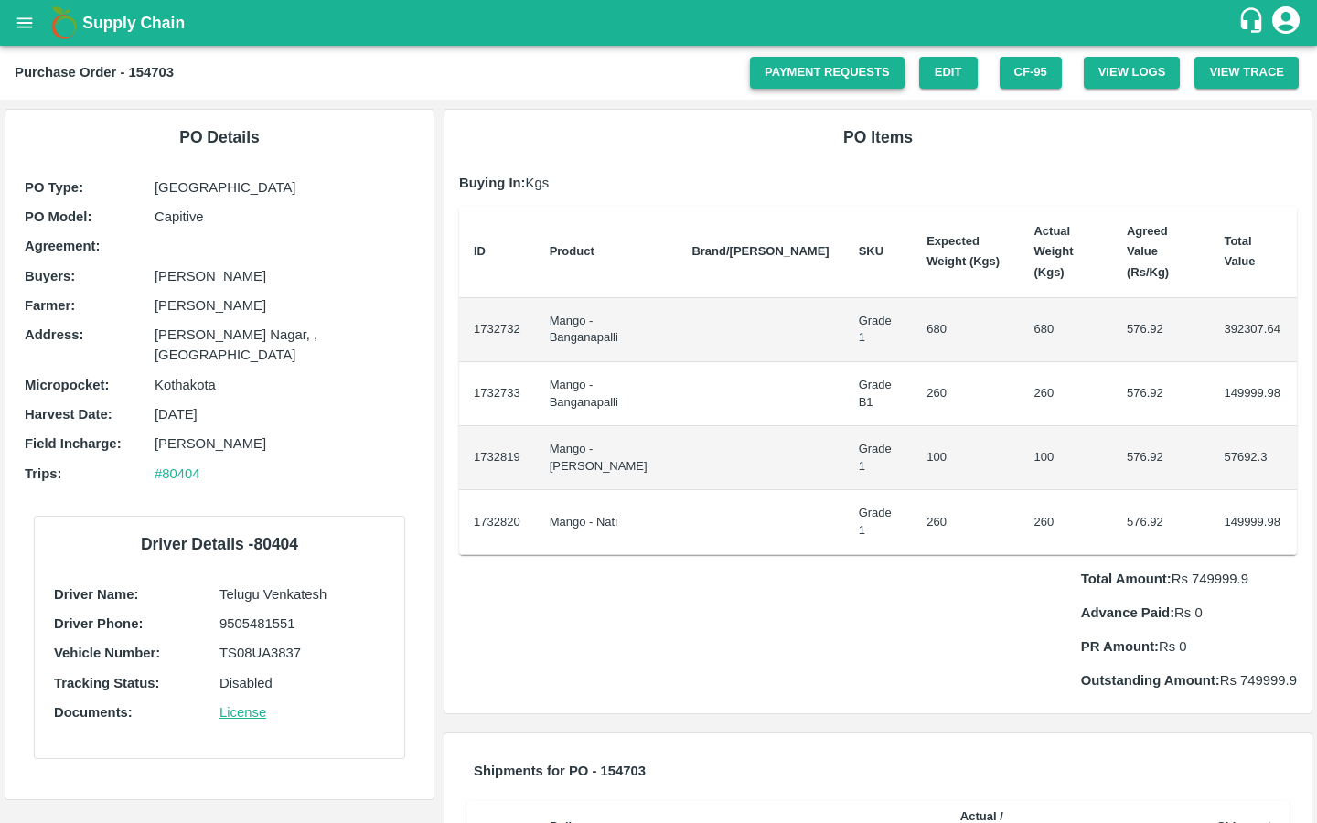
drag, startPoint x: 0, startPoint y: 0, endPoint x: 790, endPoint y: 63, distance: 793.0
click at [790, 63] on link "Payment Requests" at bounding box center [827, 73] width 155 height 32
click at [35, 38] on button "open drawer" at bounding box center [25, 23] width 42 height 42
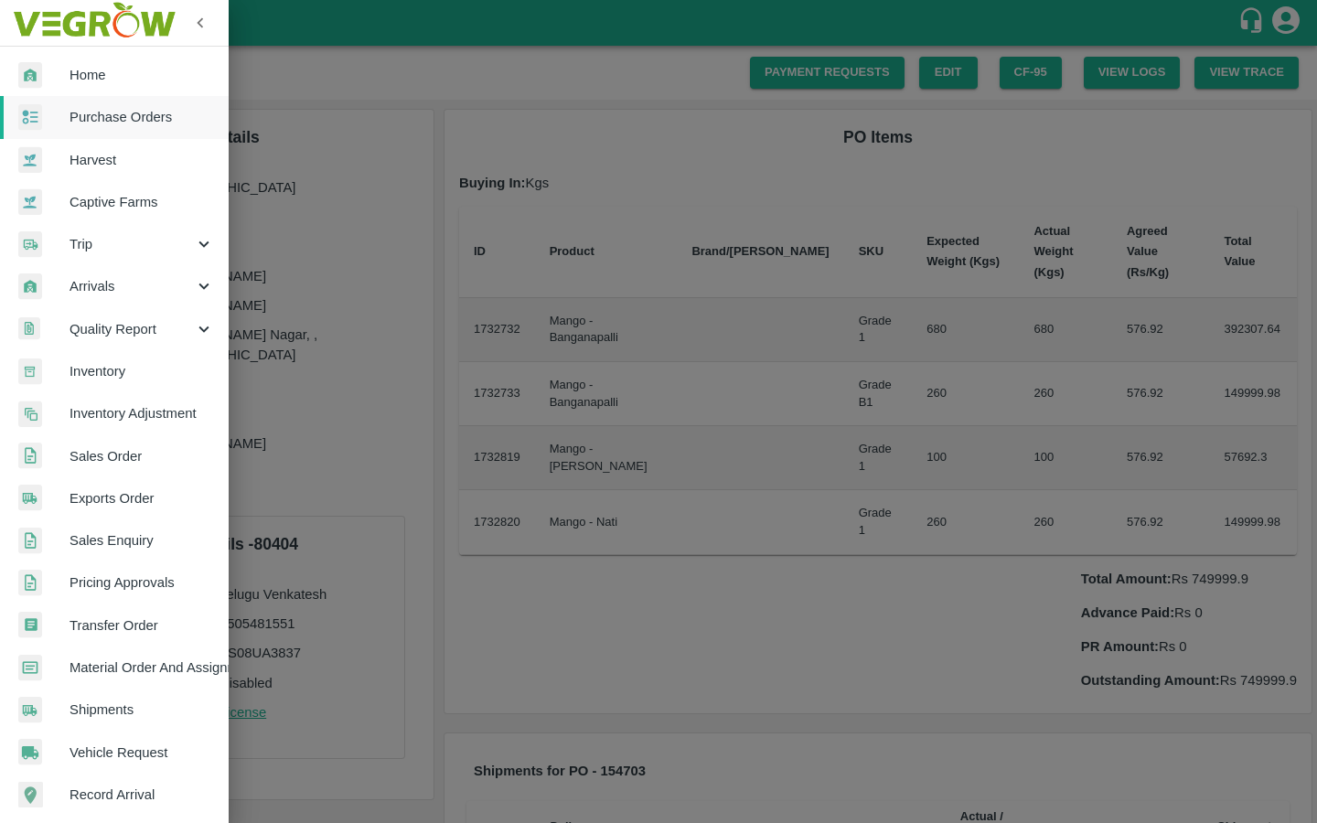
click at [146, 207] on span "Captive Farms" at bounding box center [142, 202] width 145 height 20
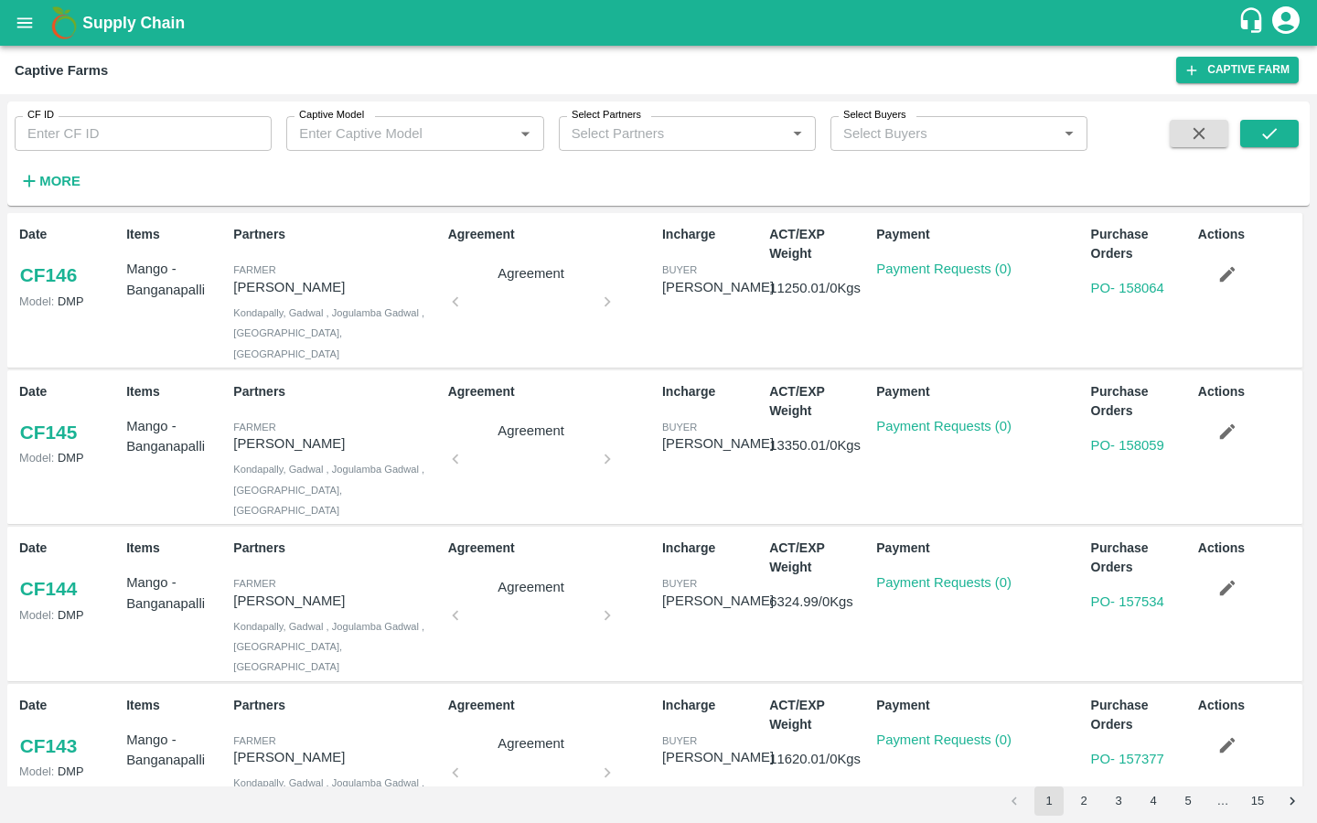
click at [378, 150] on div "Captive Model   *" at bounding box center [414, 133] width 257 height 35
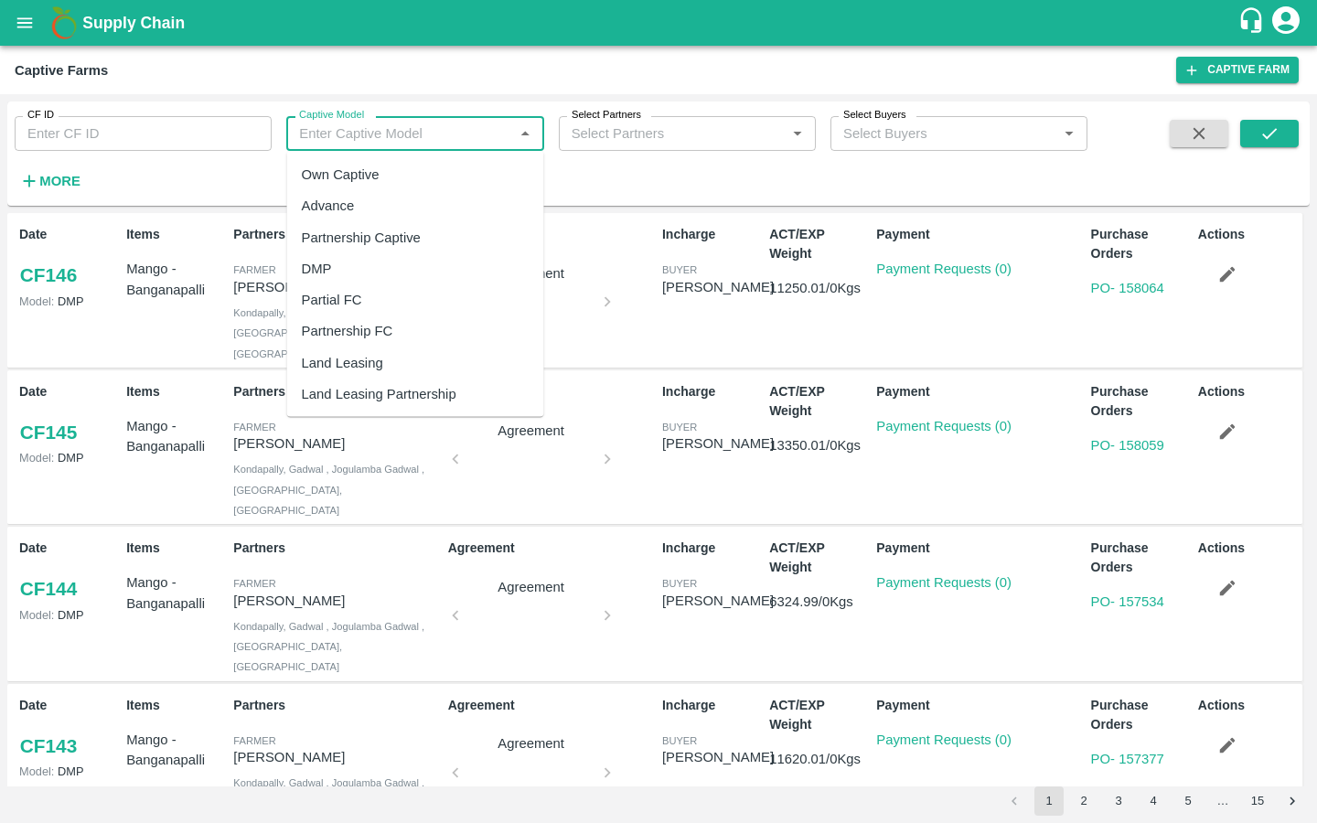
click at [395, 181] on div "Own Captive" at bounding box center [415, 174] width 257 height 31
type input "Own Captive"
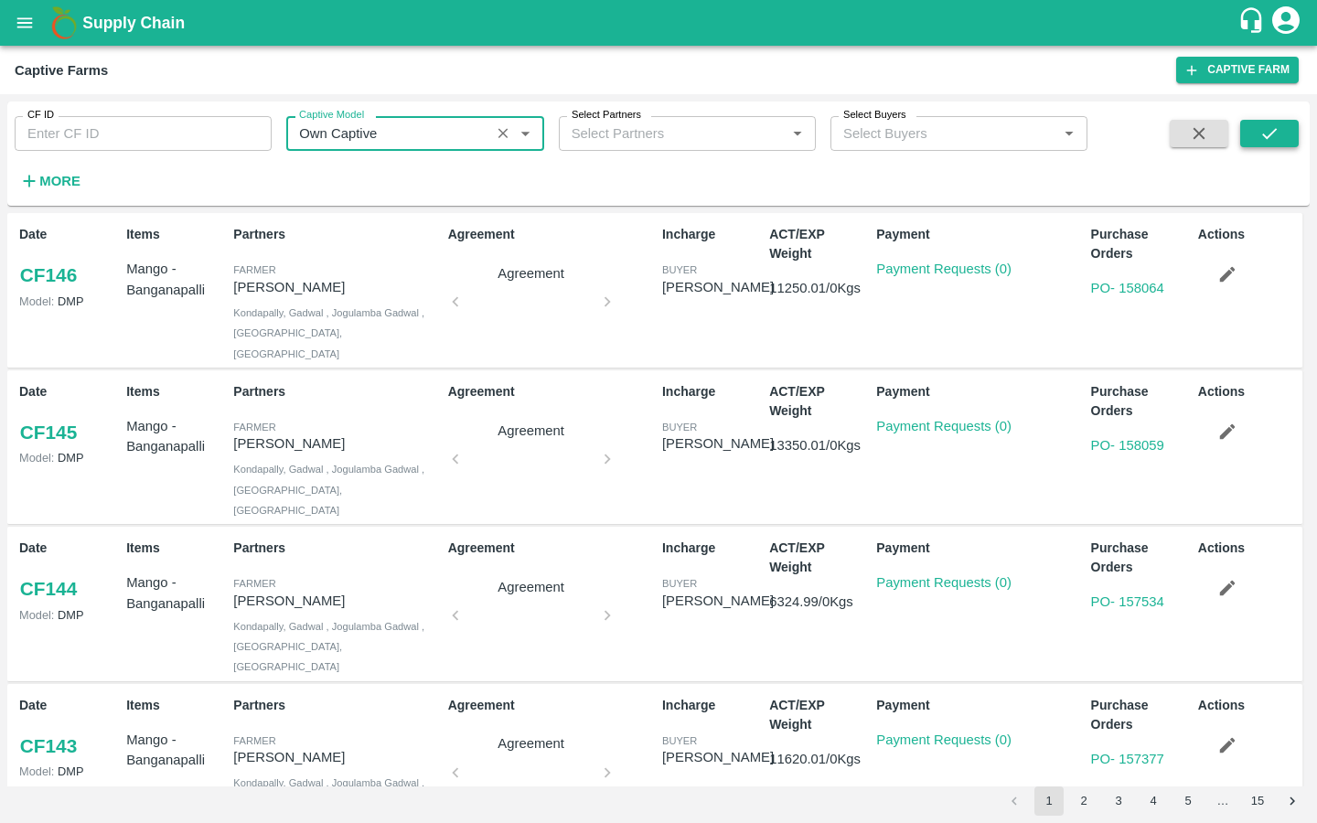
click at [1278, 129] on icon "submit" at bounding box center [1270, 134] width 20 height 20
